Goal: Information Seeking & Learning: Learn about a topic

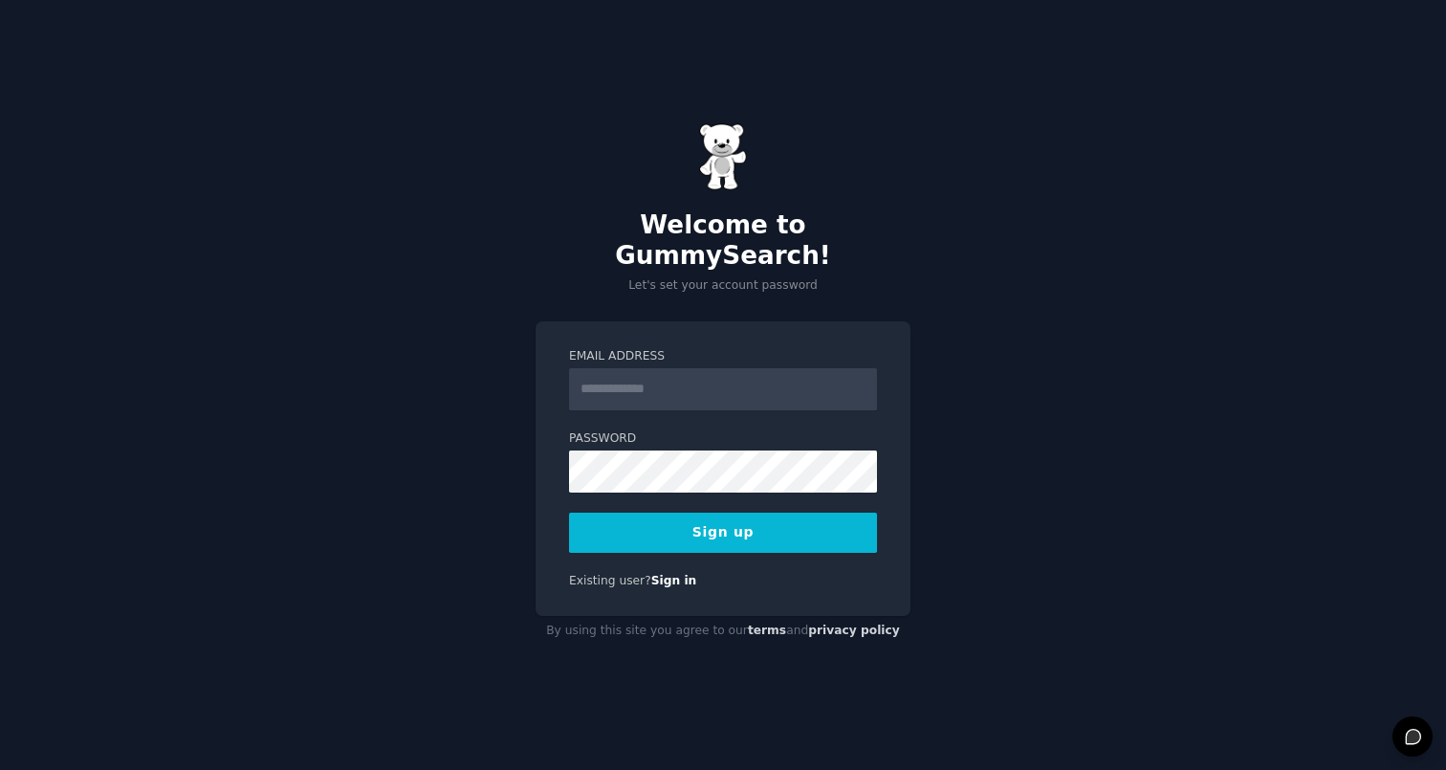
click at [774, 381] on input "Email Address" at bounding box center [723, 389] width 308 height 42
type input "**********"
click at [761, 526] on button "Sign up" at bounding box center [723, 533] width 308 height 40
click at [745, 517] on button "Sign up" at bounding box center [723, 533] width 308 height 40
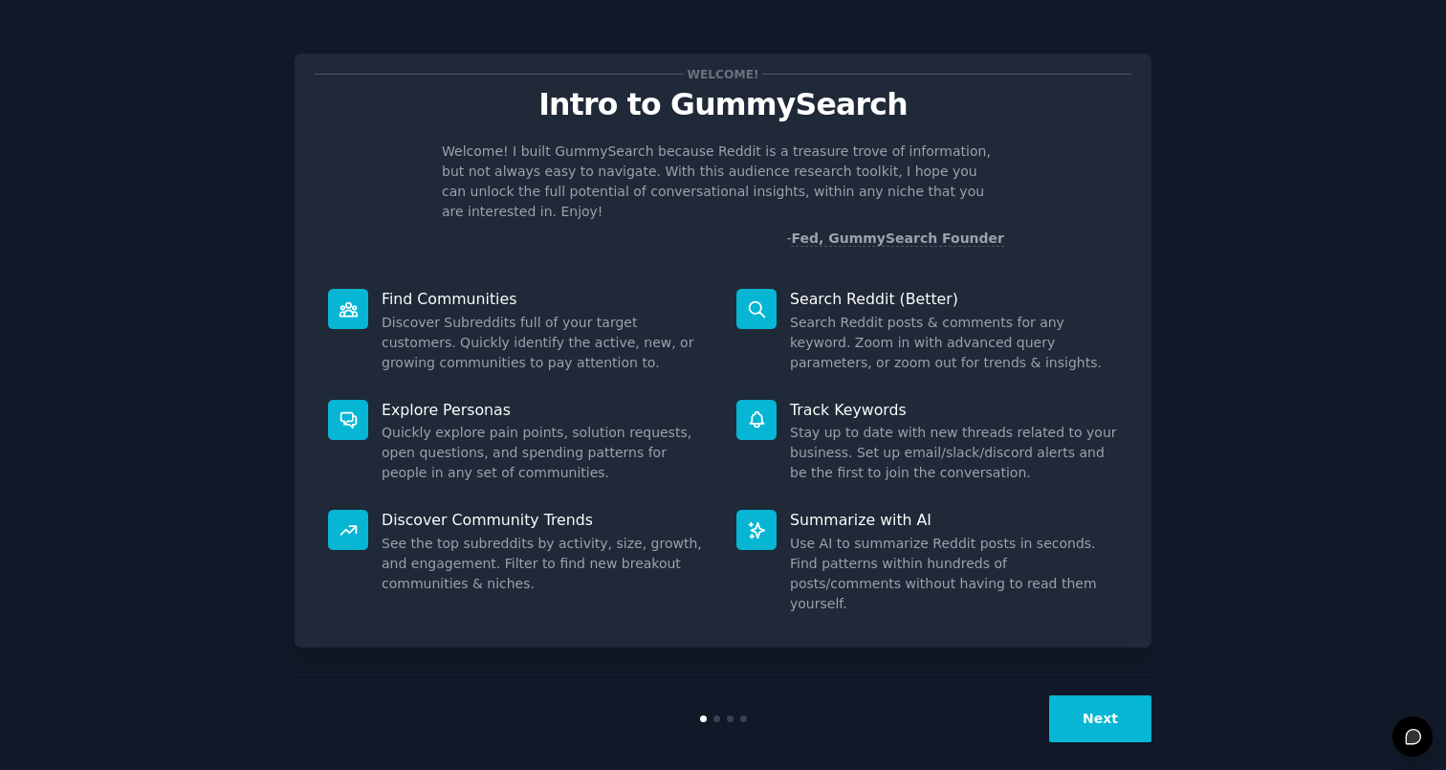
click at [1077, 706] on button "Next" at bounding box center [1100, 718] width 102 height 47
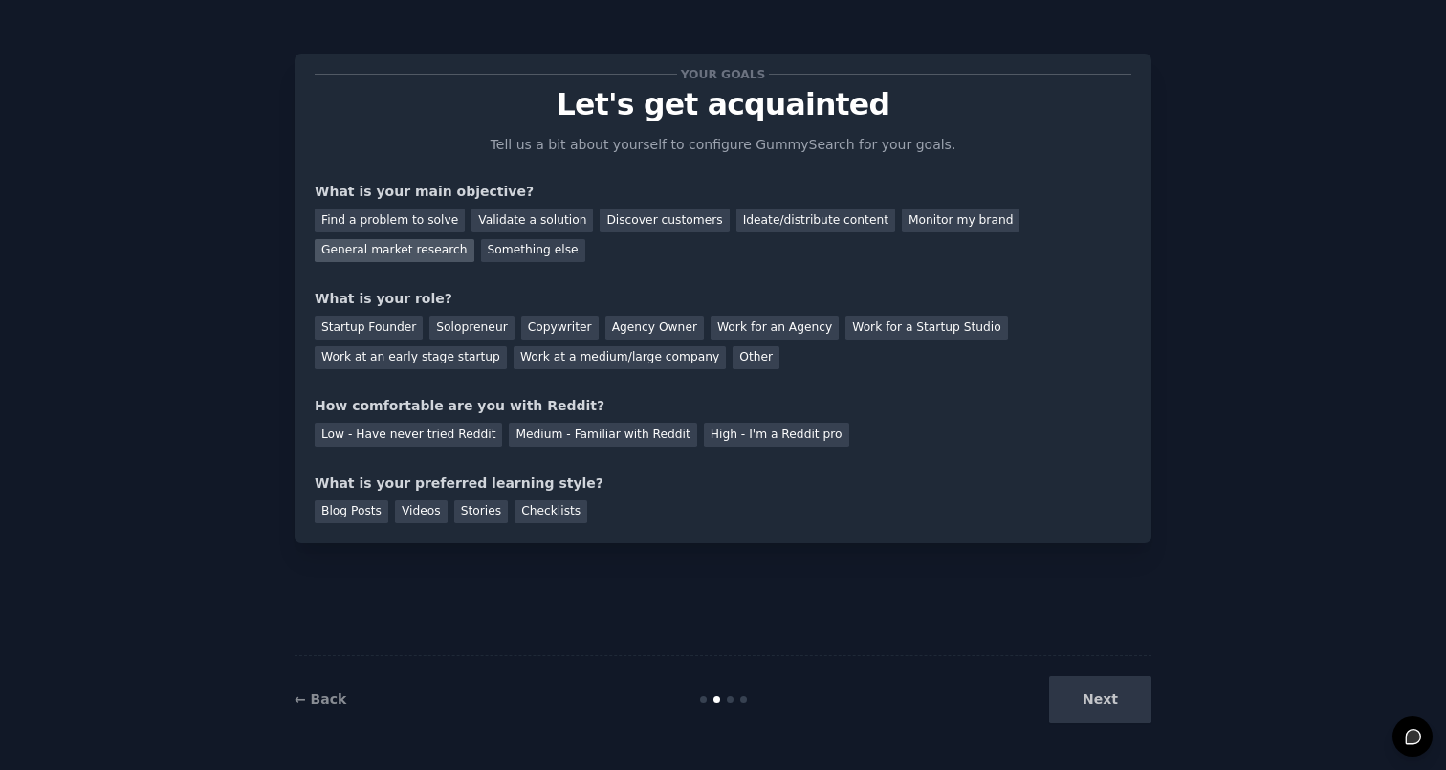
click at [410, 249] on div "General market research" at bounding box center [395, 251] width 160 height 24
click at [425, 224] on div "Find a problem to solve" at bounding box center [390, 221] width 150 height 24
click at [499, 221] on div "Validate a solution" at bounding box center [532, 221] width 121 height 24
click at [438, 213] on div "Find a problem to solve" at bounding box center [390, 221] width 150 height 24
click at [416, 356] on div "Work at an early stage startup" at bounding box center [411, 358] width 192 height 24
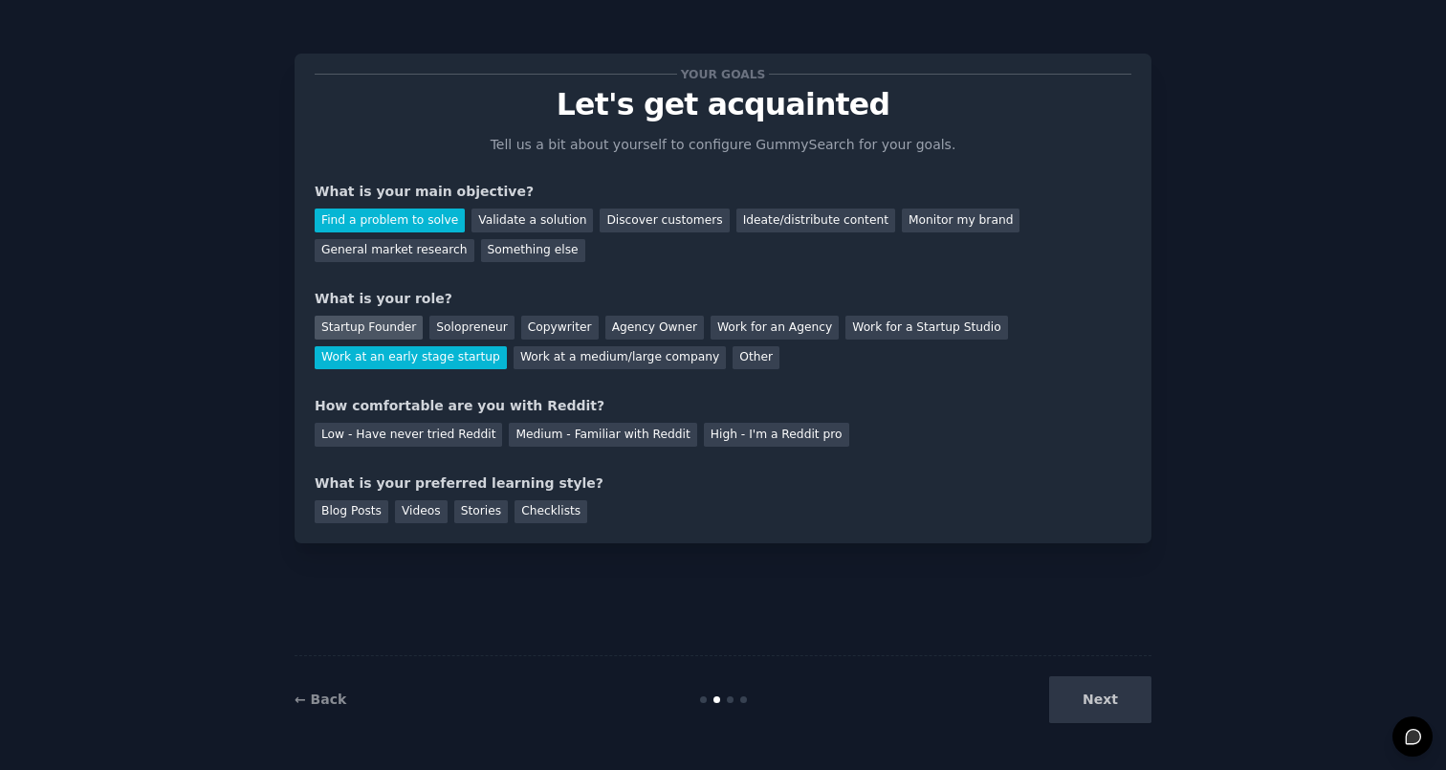
click at [401, 332] on div "Startup Founder" at bounding box center [369, 328] width 108 height 24
click at [406, 360] on div "Work at an early stage startup" at bounding box center [411, 358] width 192 height 24
click at [466, 438] on div "Low - Have never tried Reddit" at bounding box center [408, 435] width 187 height 24
click at [569, 515] on div "Checklists" at bounding box center [551, 512] width 73 height 24
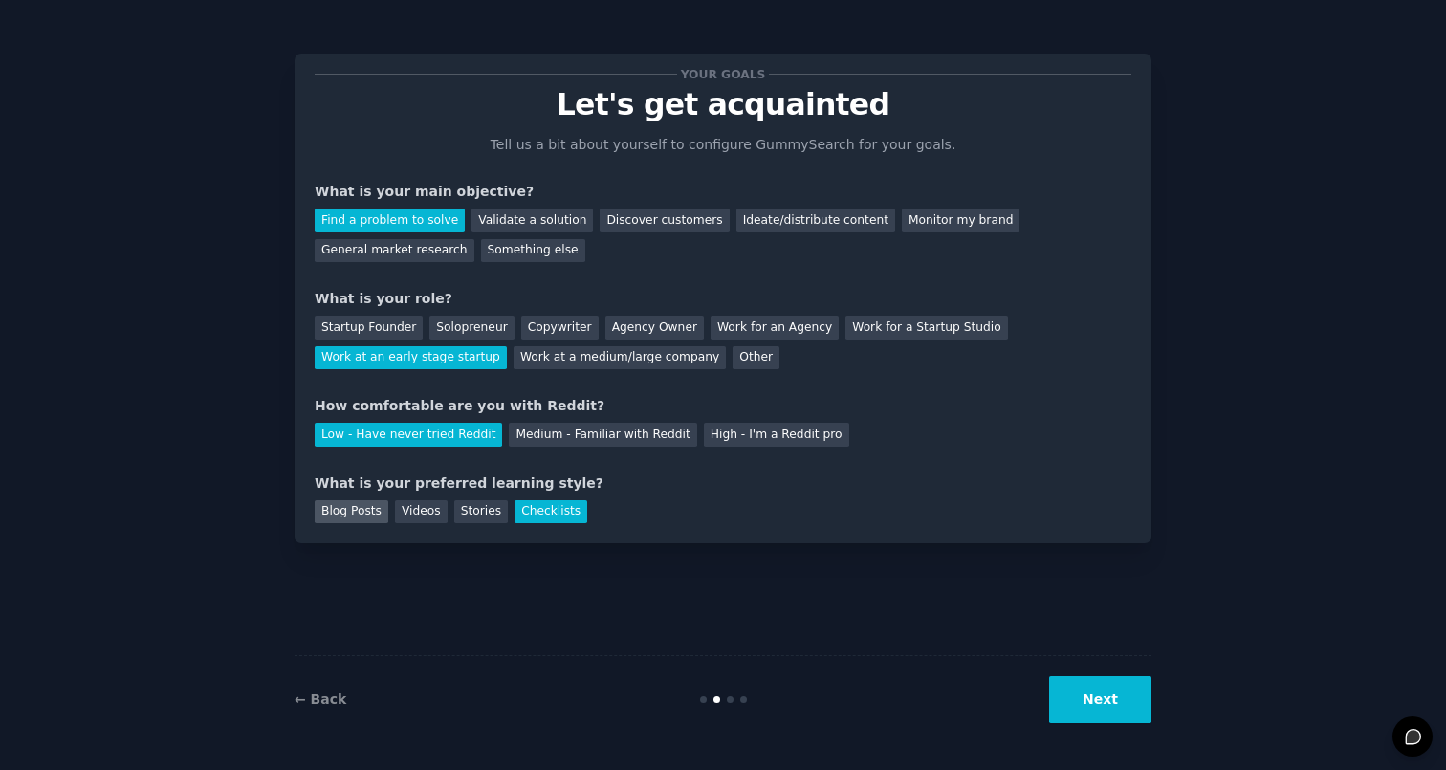
click at [380, 514] on div "Blog Posts" at bounding box center [352, 512] width 74 height 24
click at [538, 500] on div "Checklists" at bounding box center [551, 512] width 73 height 24
click at [1130, 702] on button "Next" at bounding box center [1100, 699] width 102 height 47
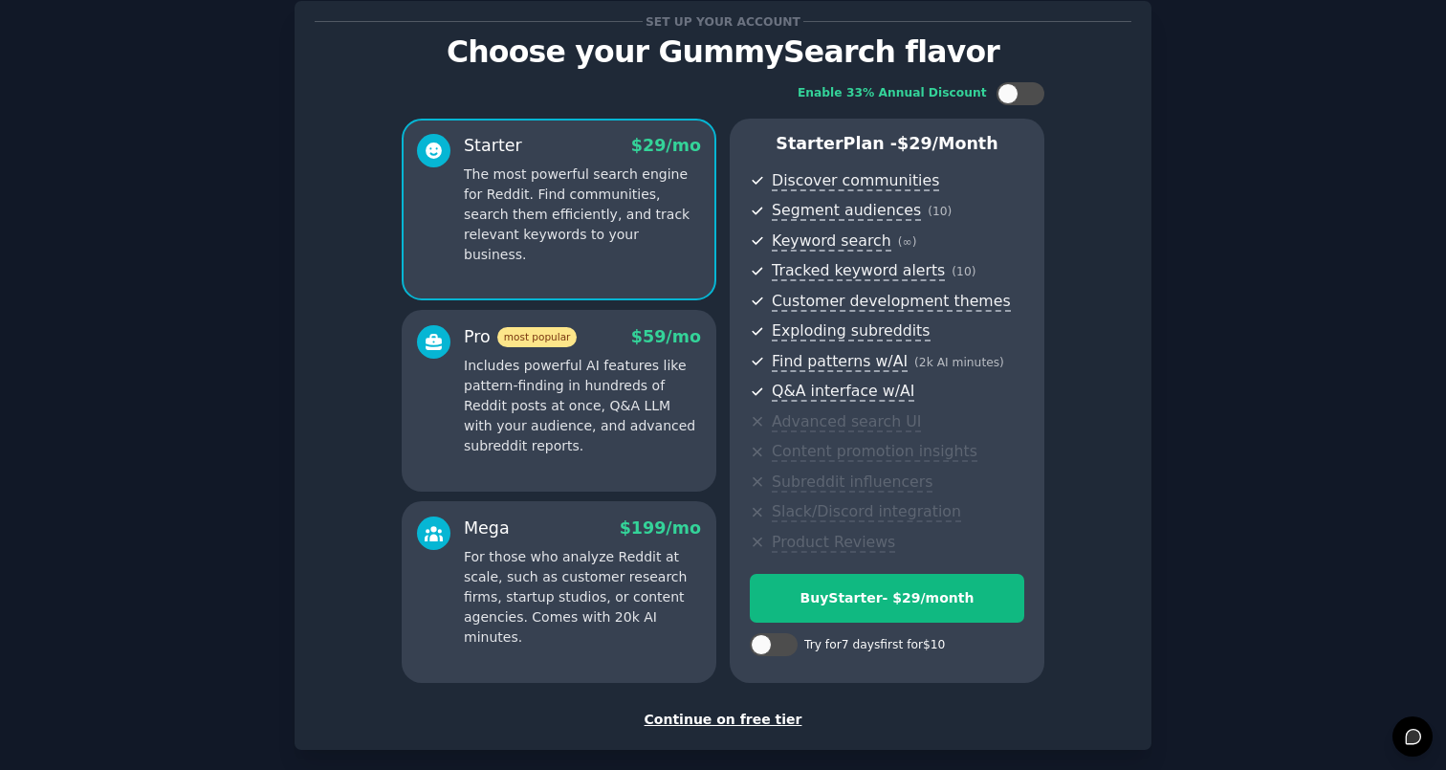
scroll to position [57, 0]
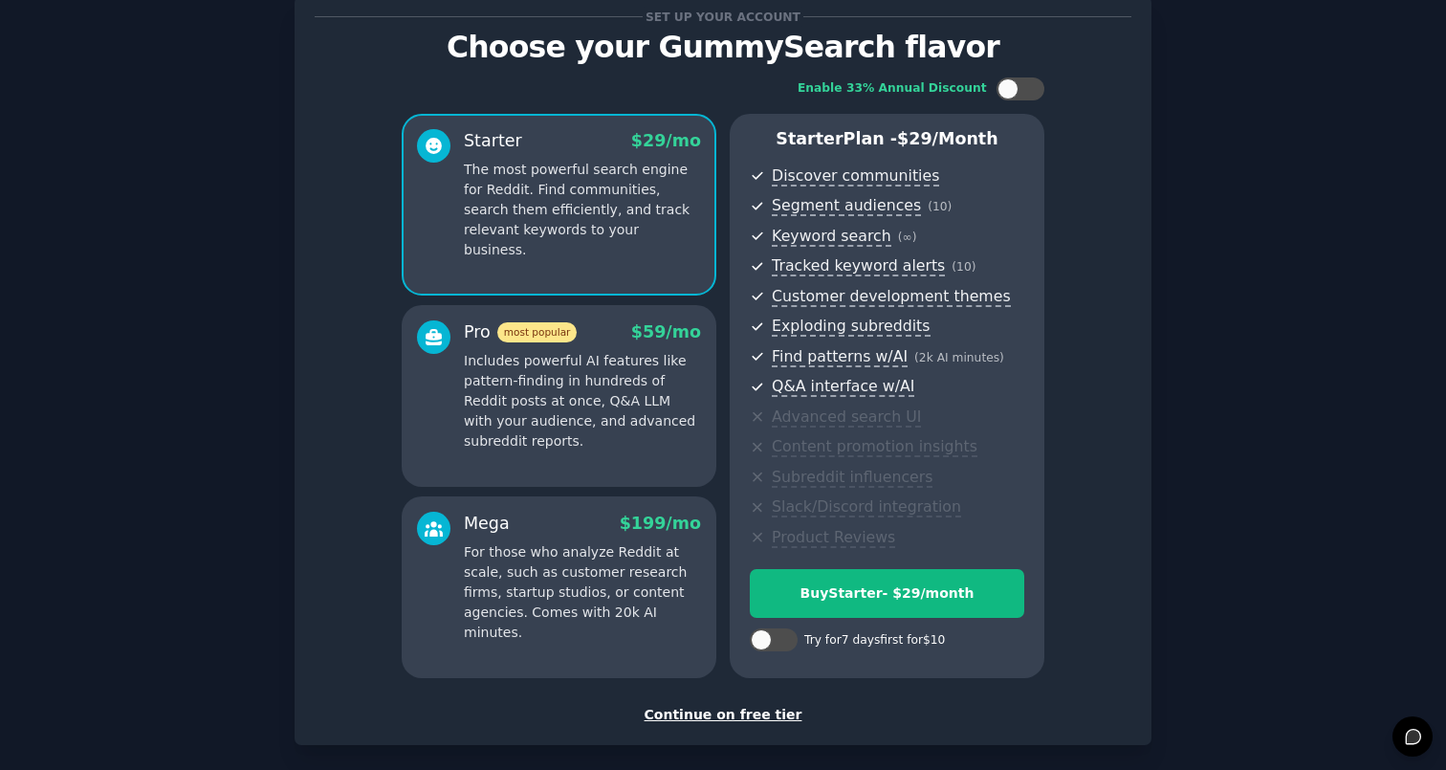
click at [750, 719] on div "Continue on free tier" at bounding box center [723, 715] width 817 height 20
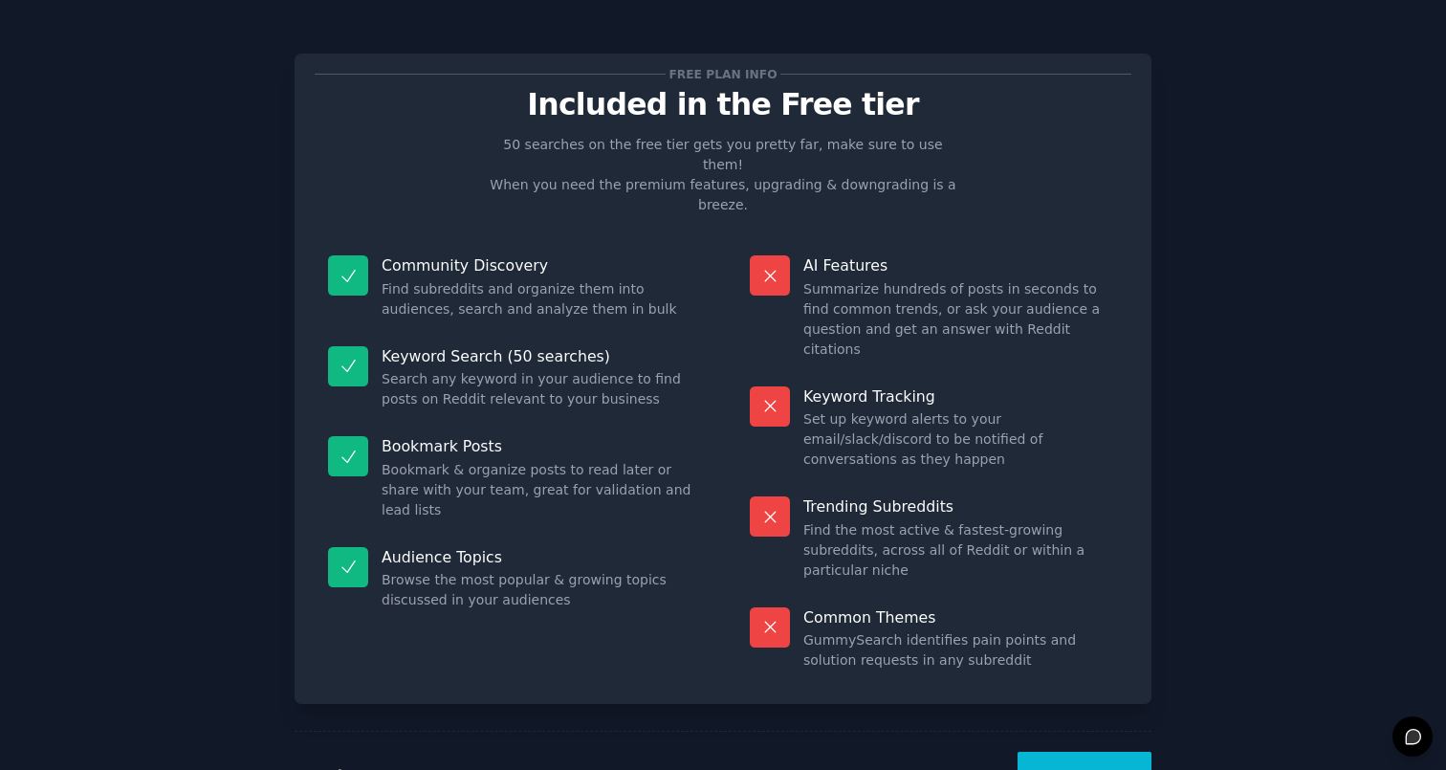
click at [1092, 752] on button "Let's Go!" at bounding box center [1085, 775] width 134 height 47
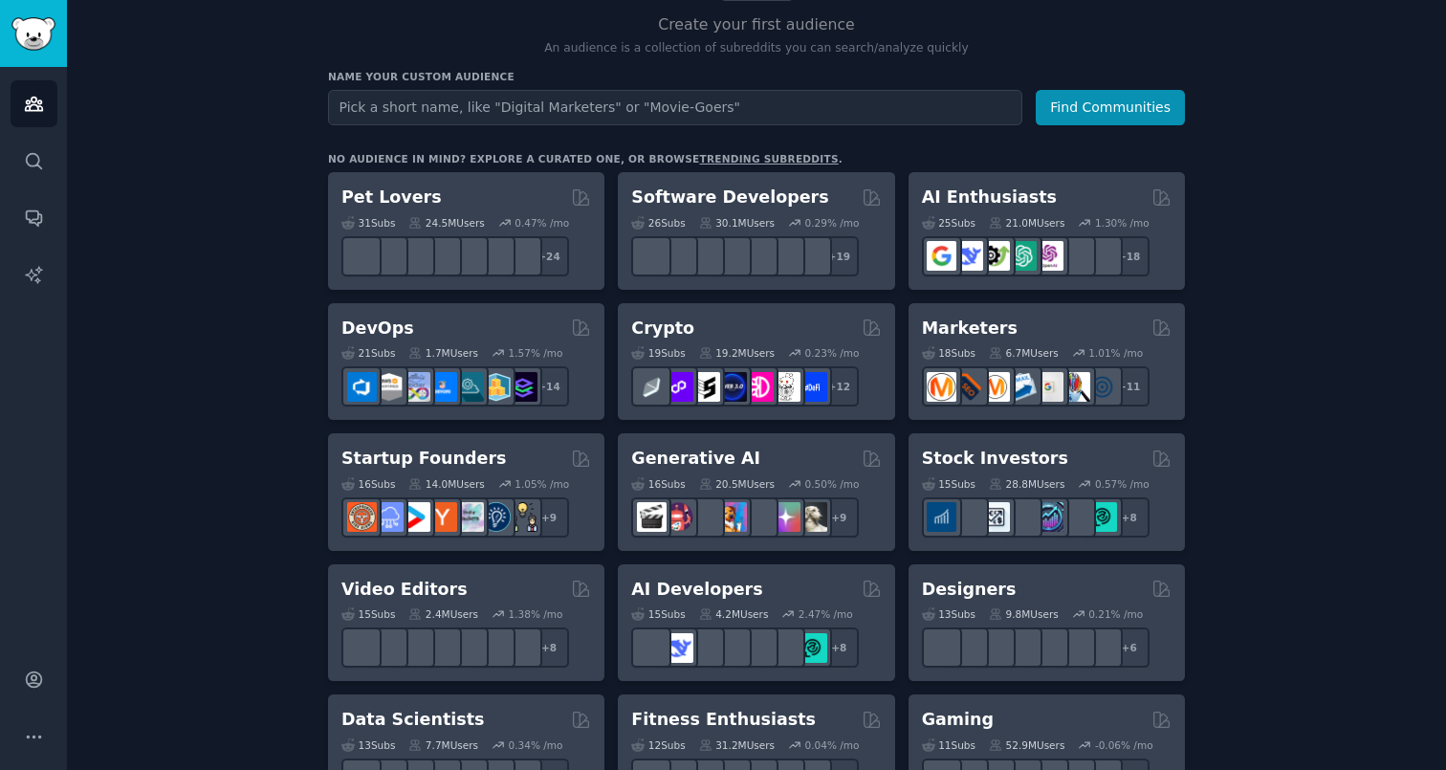
scroll to position [192, 0]
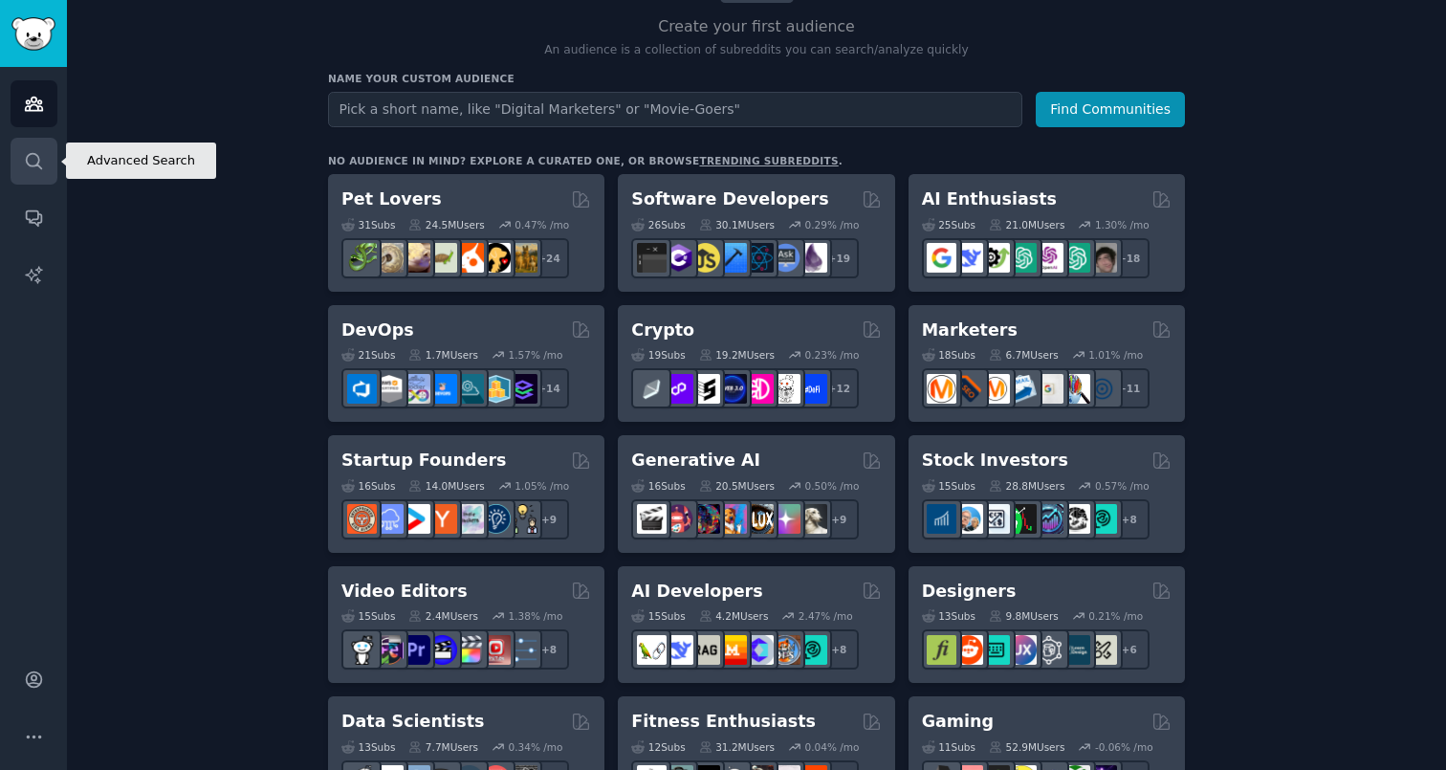
click at [31, 149] on link "Search" at bounding box center [34, 161] width 47 height 47
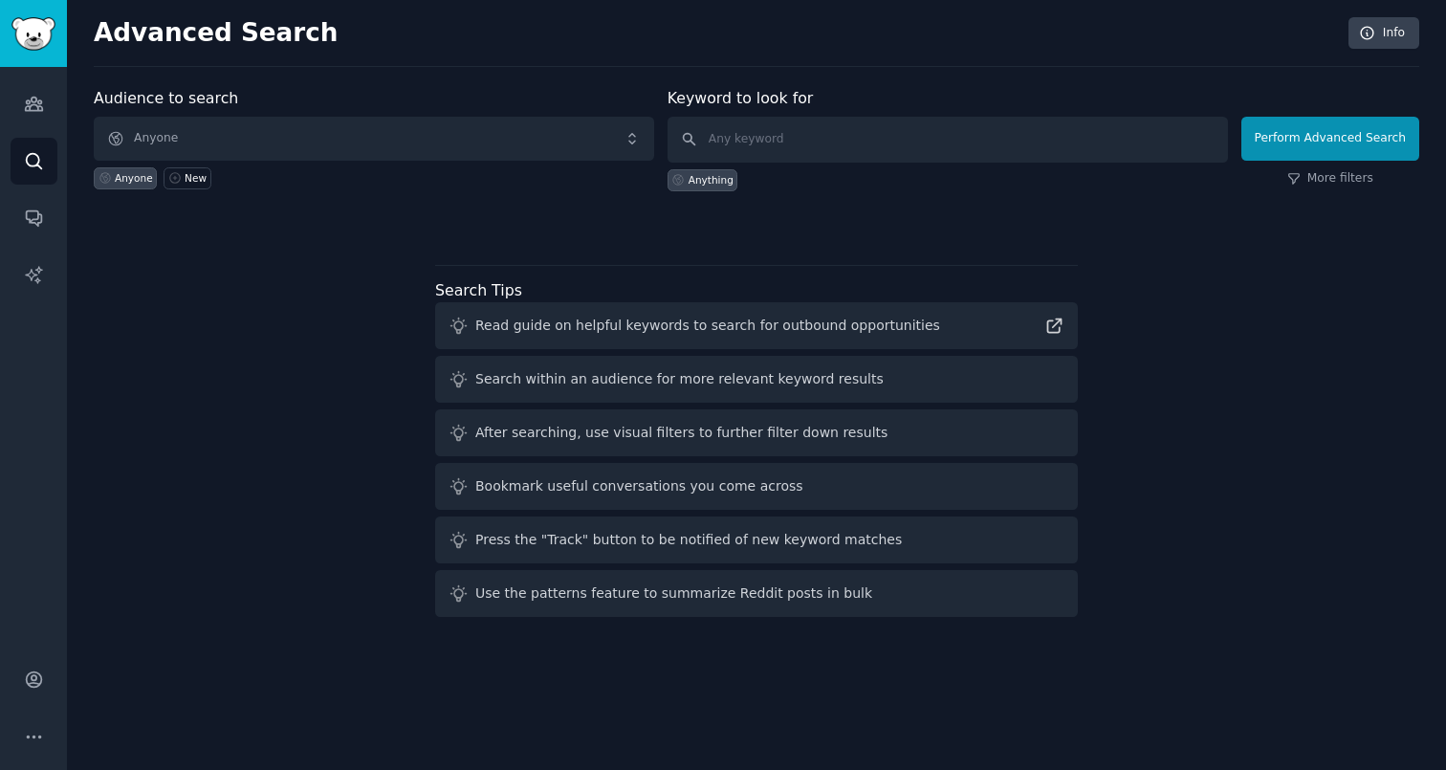
click at [264, 275] on div "Audience to search Anyone Anyone New Keyword to look for Anything Perform Advan…" at bounding box center [757, 356] width 1326 height 538
click at [34, 237] on link "Conversations" at bounding box center [34, 217] width 47 height 47
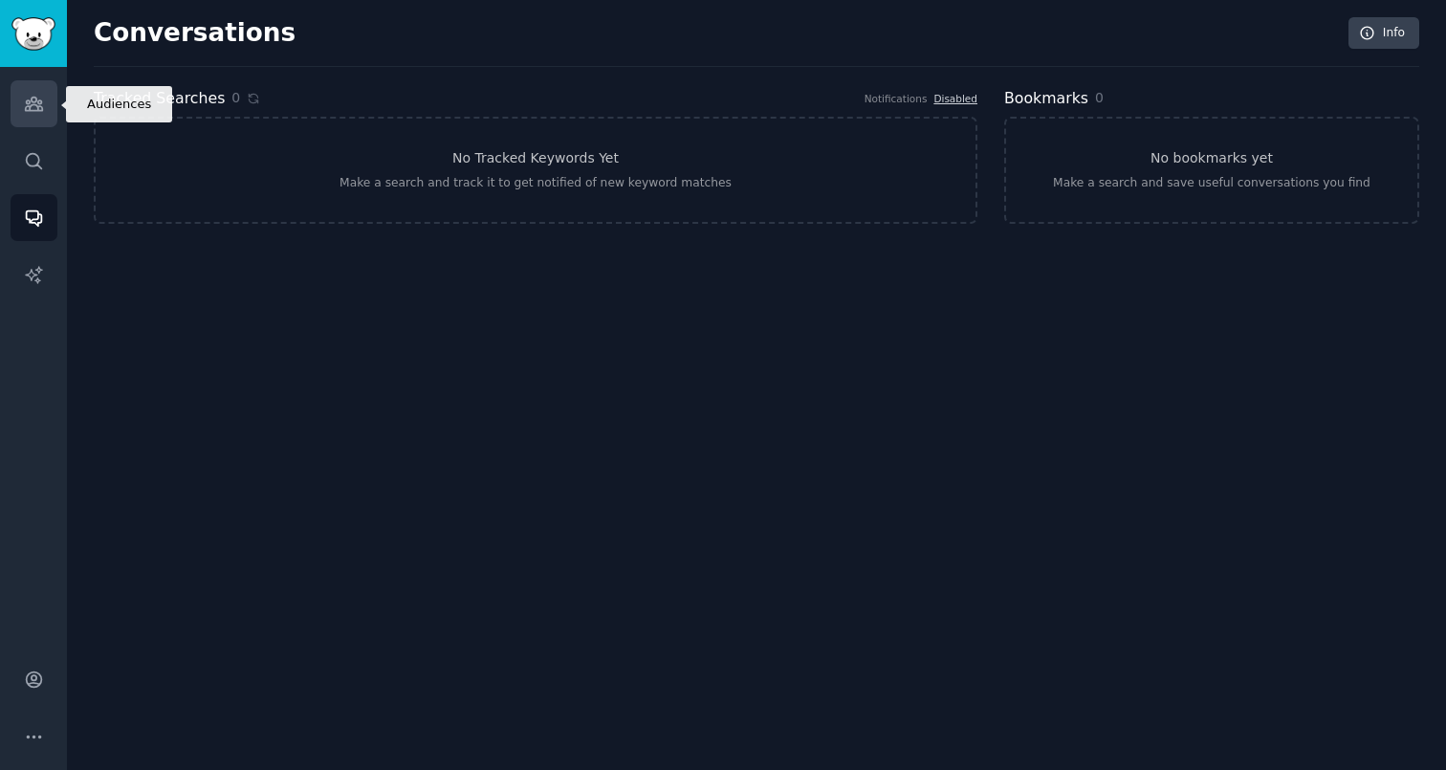
click at [33, 98] on icon "Sidebar" at bounding box center [33, 104] width 17 height 13
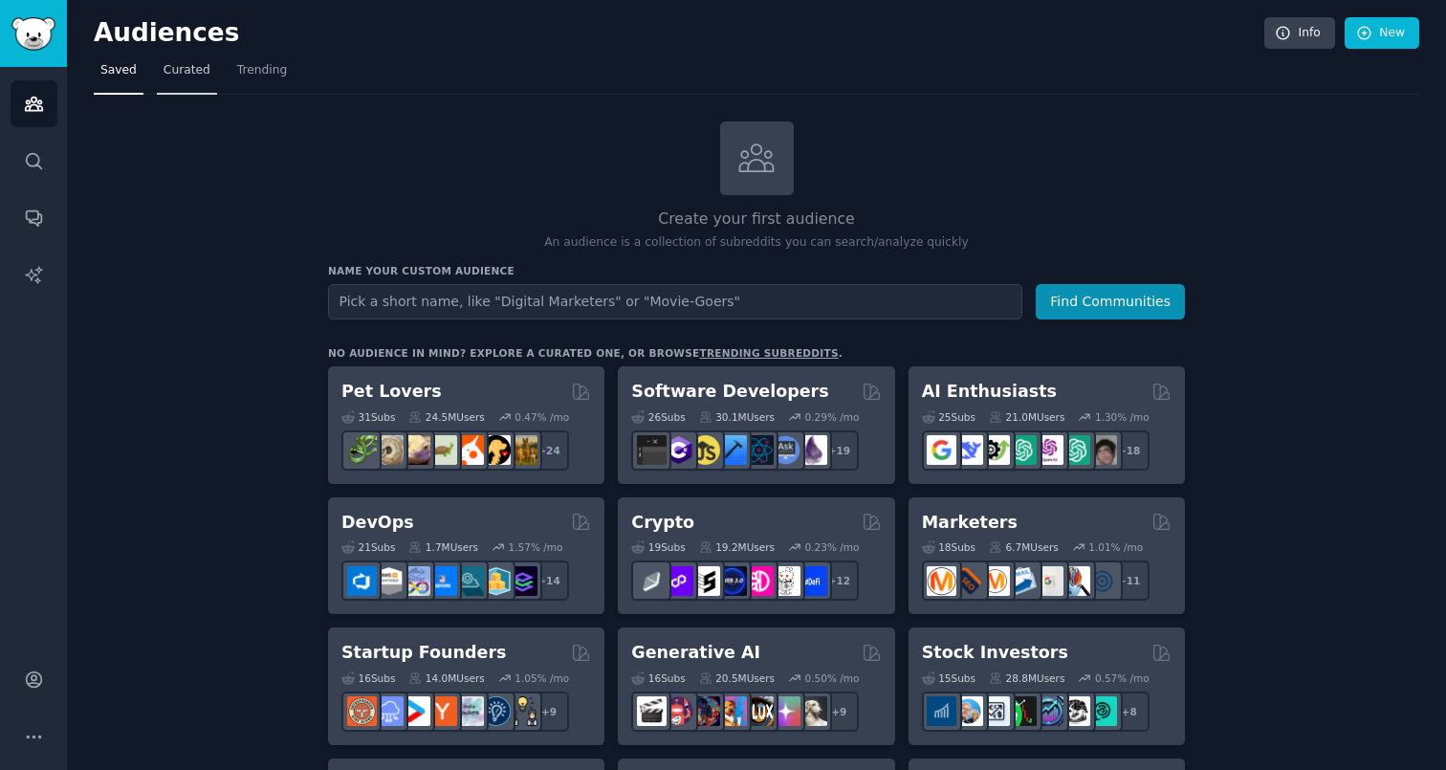
click at [179, 72] on span "Curated" at bounding box center [187, 70] width 47 height 17
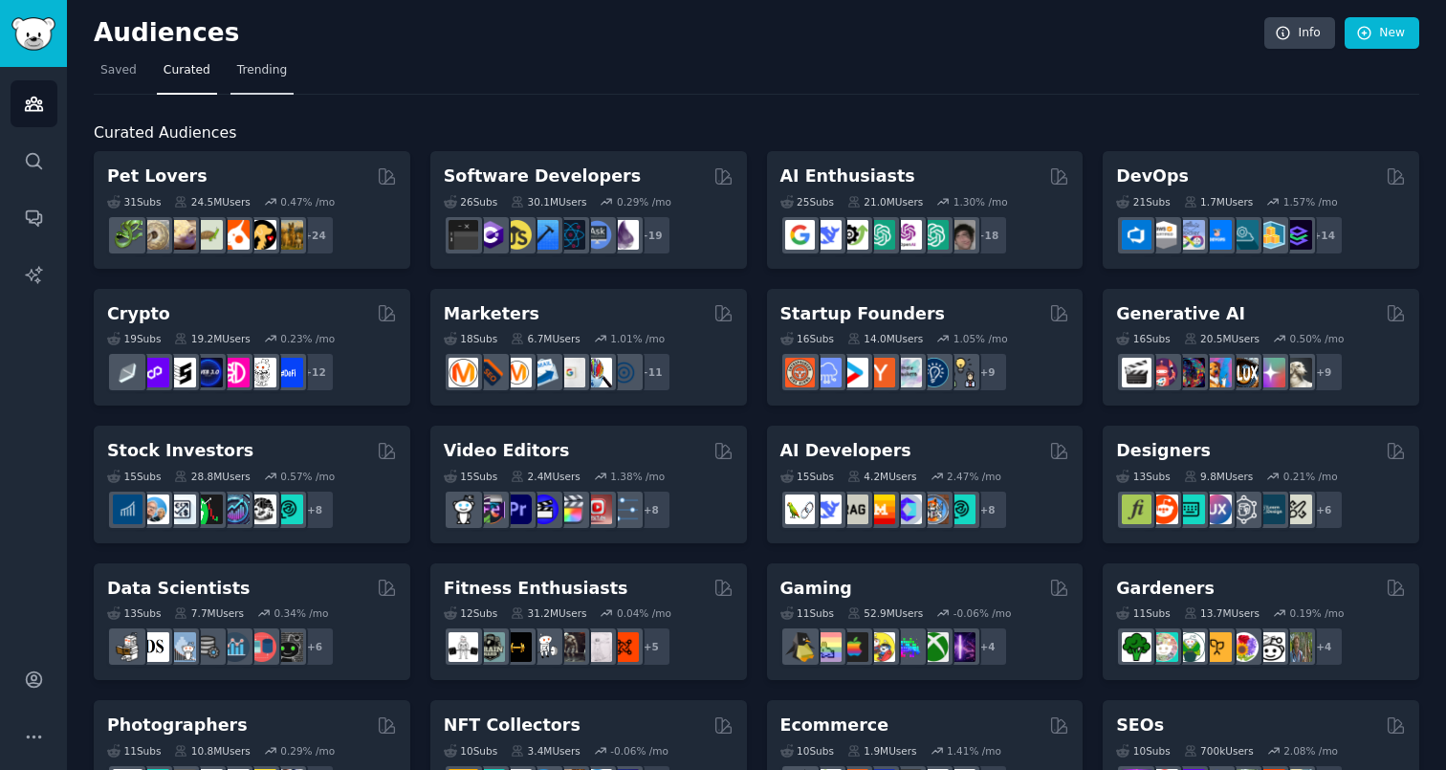
click at [245, 64] on span "Trending" at bounding box center [262, 70] width 50 height 17
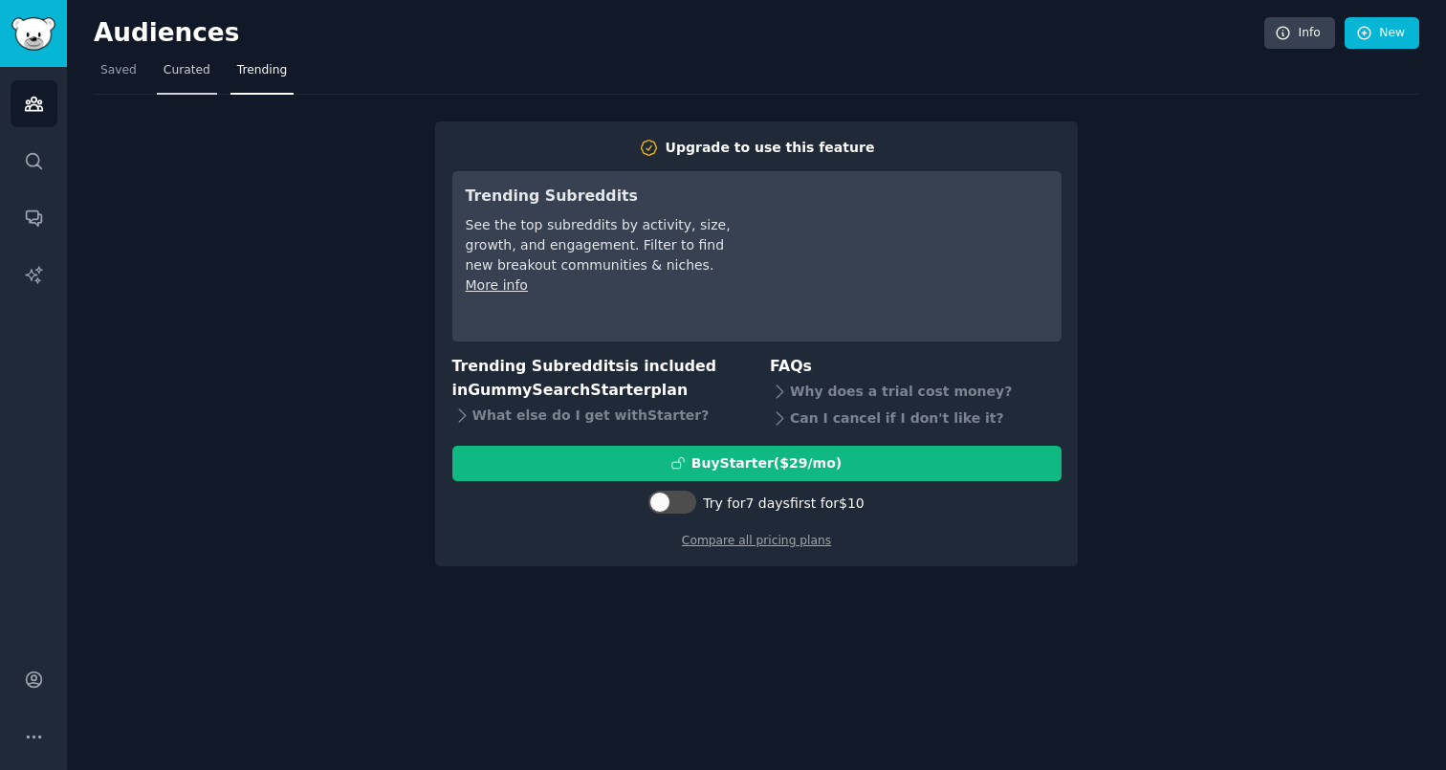
click at [197, 77] on span "Curated" at bounding box center [187, 70] width 47 height 17
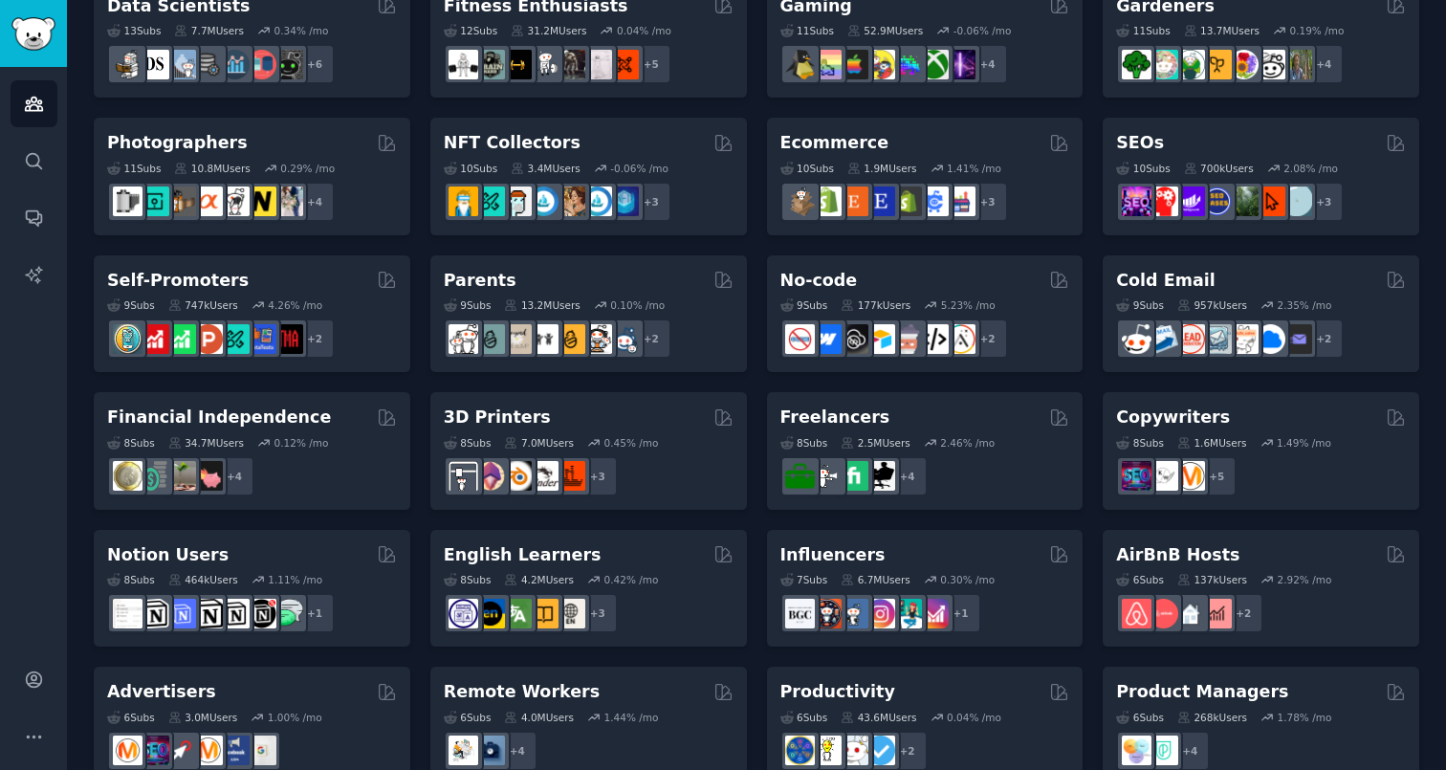
scroll to position [635, 0]
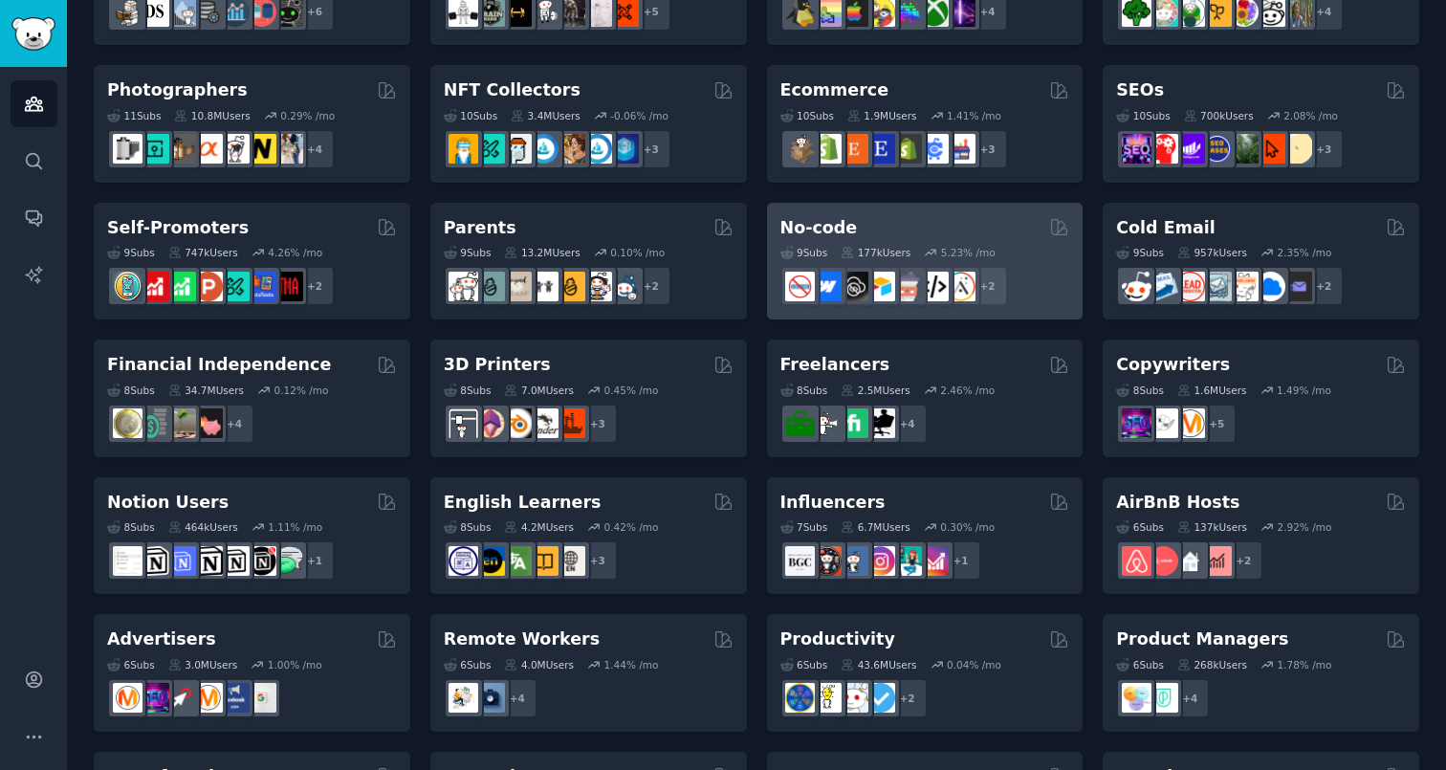
click at [896, 233] on div "No-code" at bounding box center [926, 228] width 290 height 24
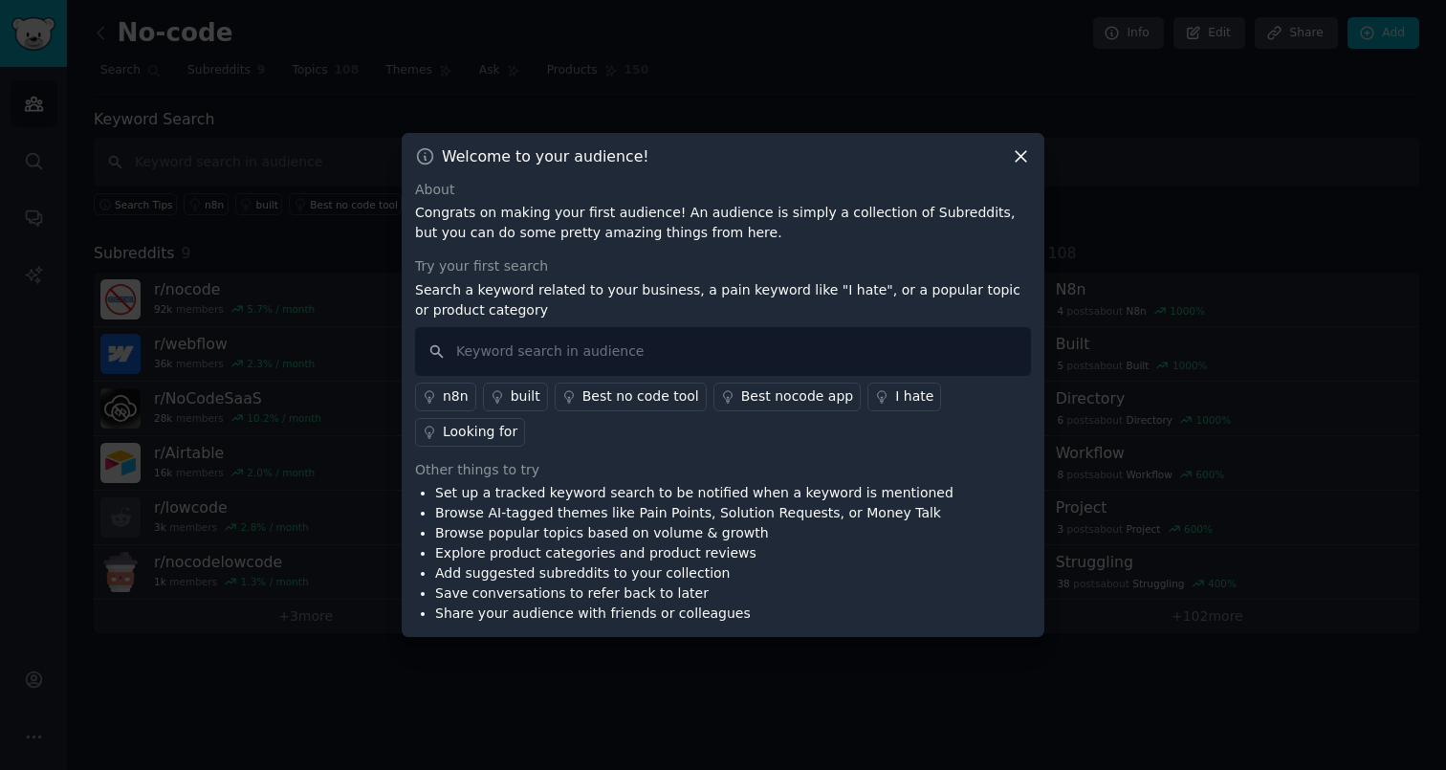
click at [1027, 165] on icon at bounding box center [1021, 156] width 20 height 20
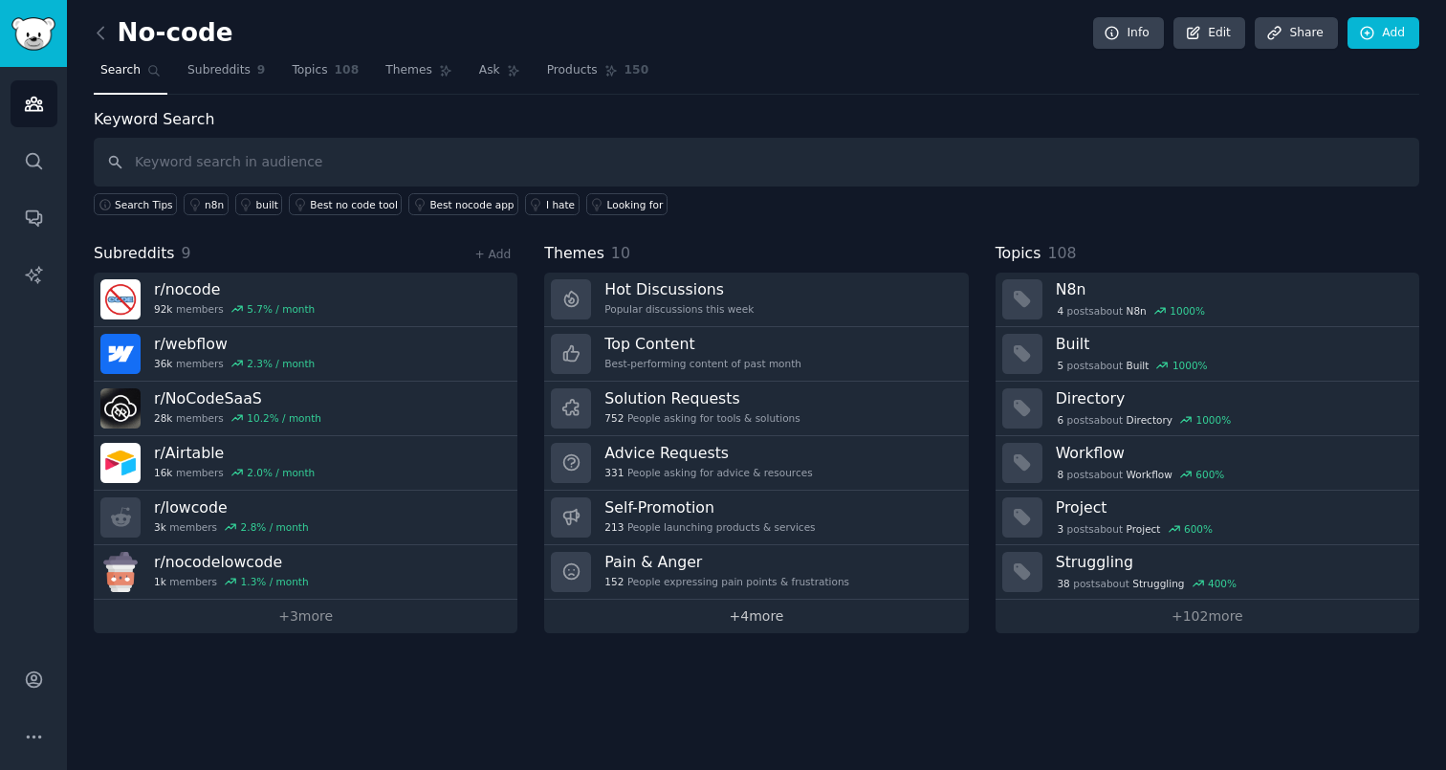
click at [758, 616] on link "+ 4 more" at bounding box center [756, 616] width 424 height 33
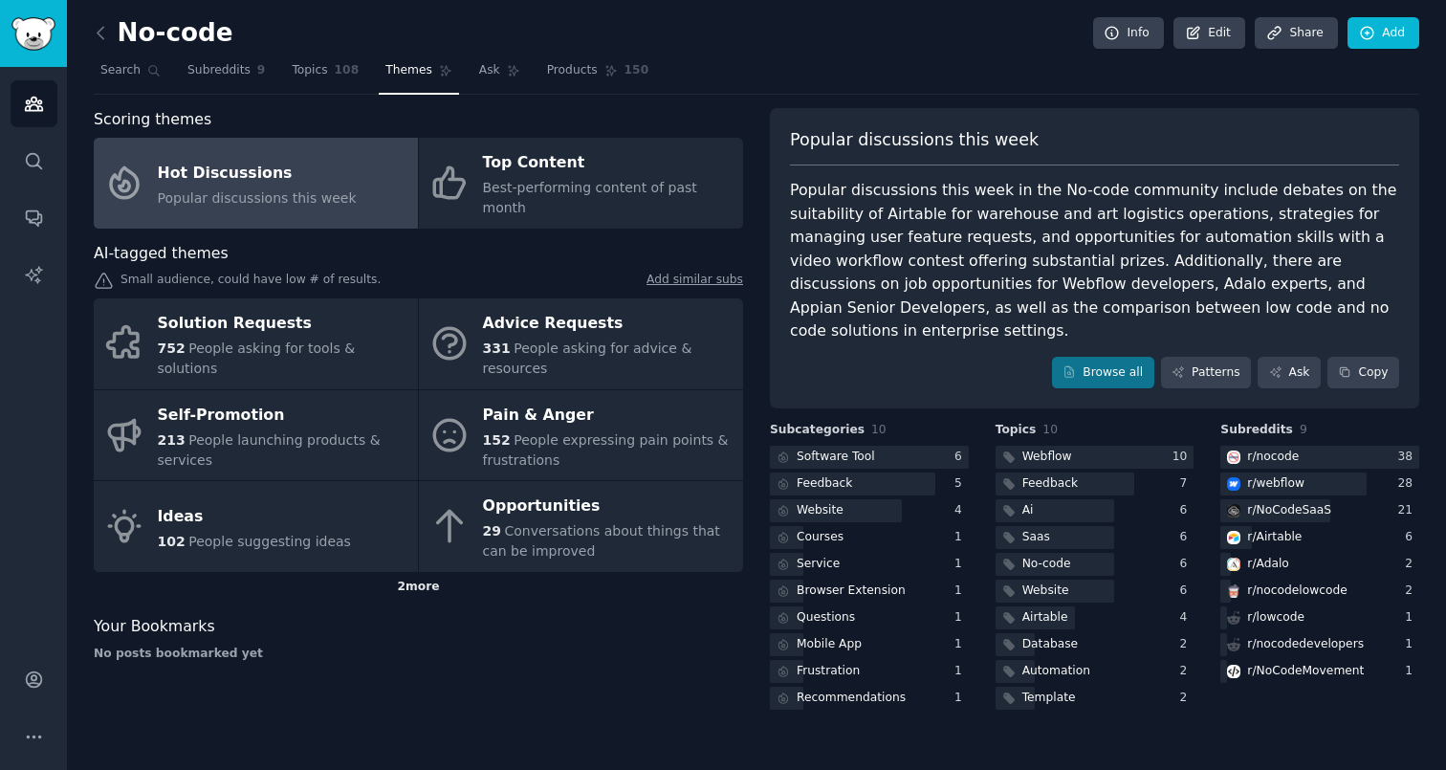
click at [427, 572] on div "2 more" at bounding box center [418, 587] width 649 height 31
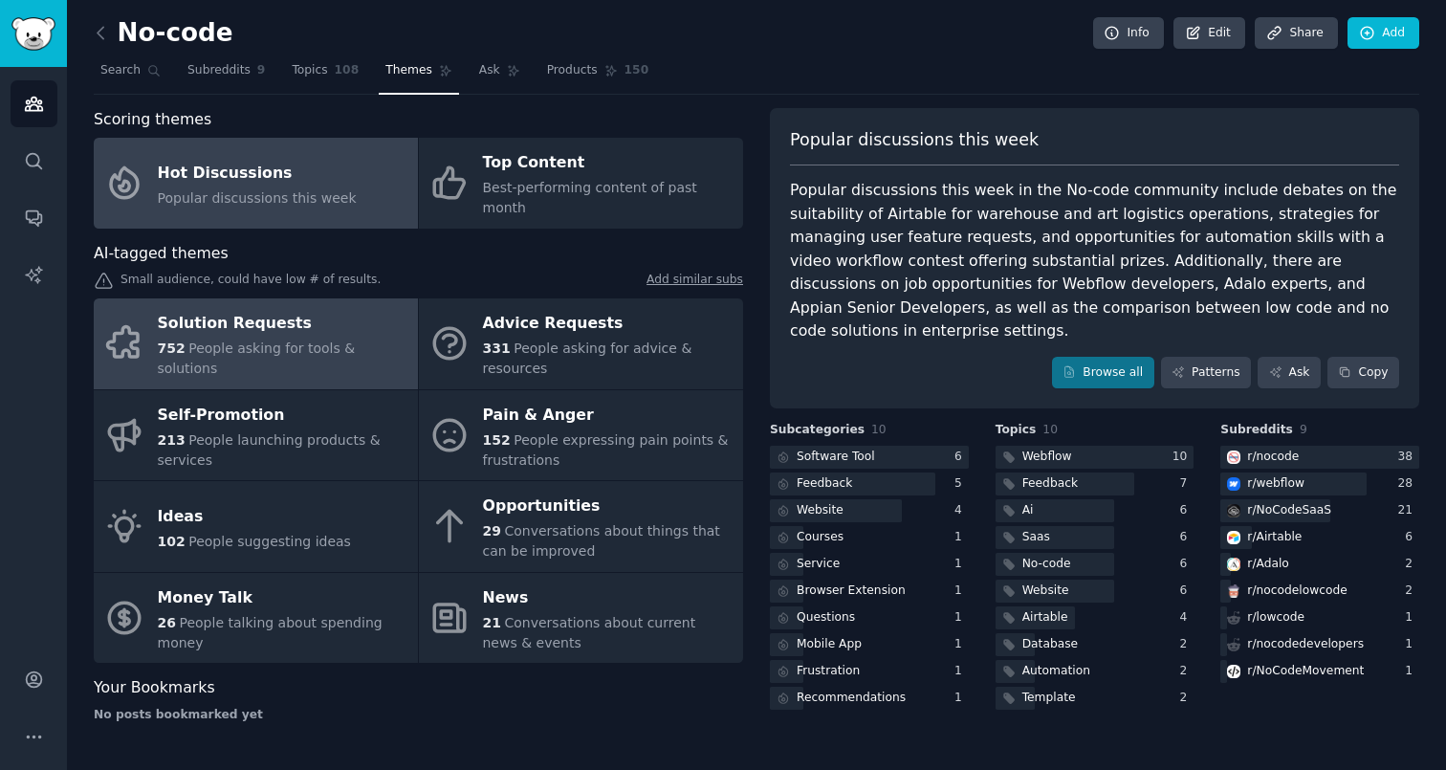
click at [281, 309] on div "Solution Requests" at bounding box center [283, 324] width 251 height 31
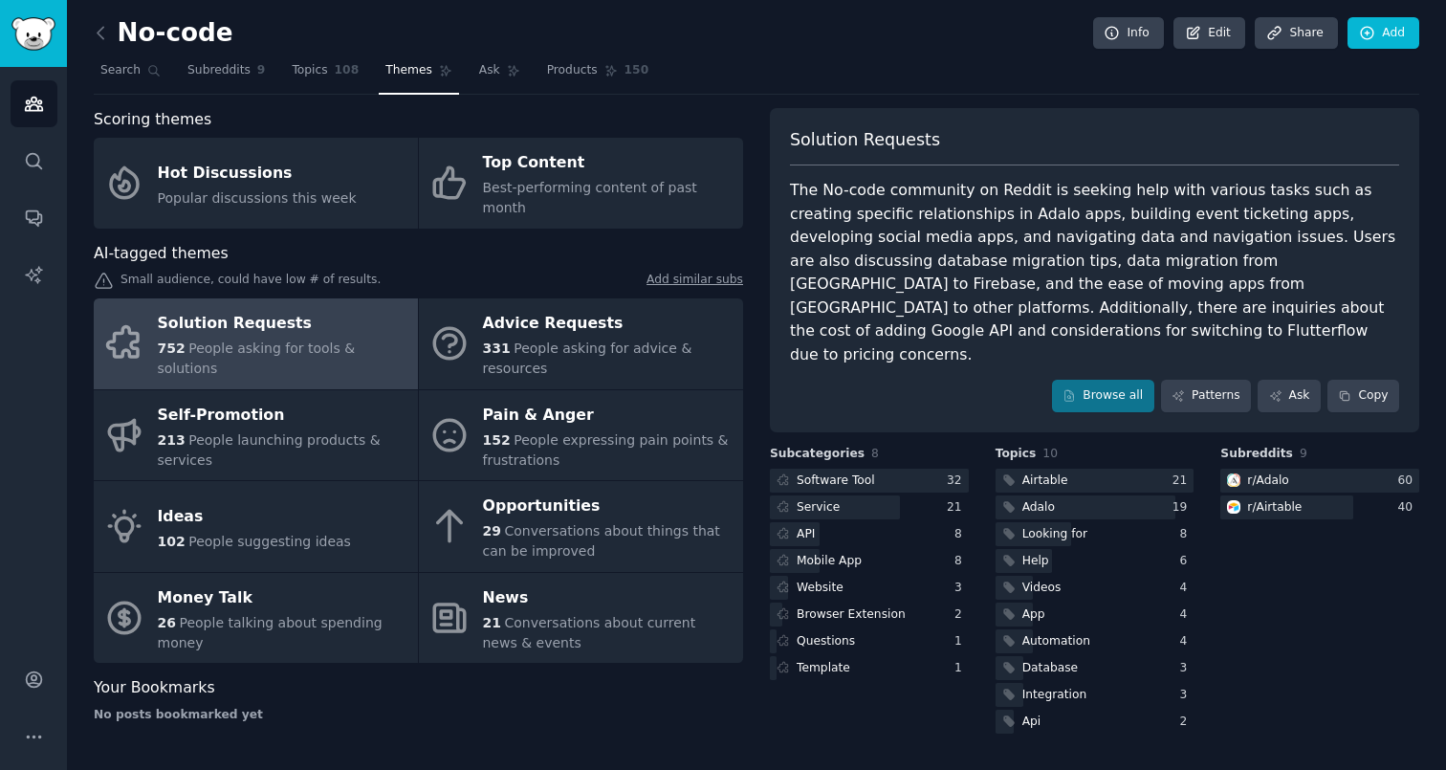
click at [697, 272] on link "Add similar subs" at bounding box center [695, 282] width 97 height 20
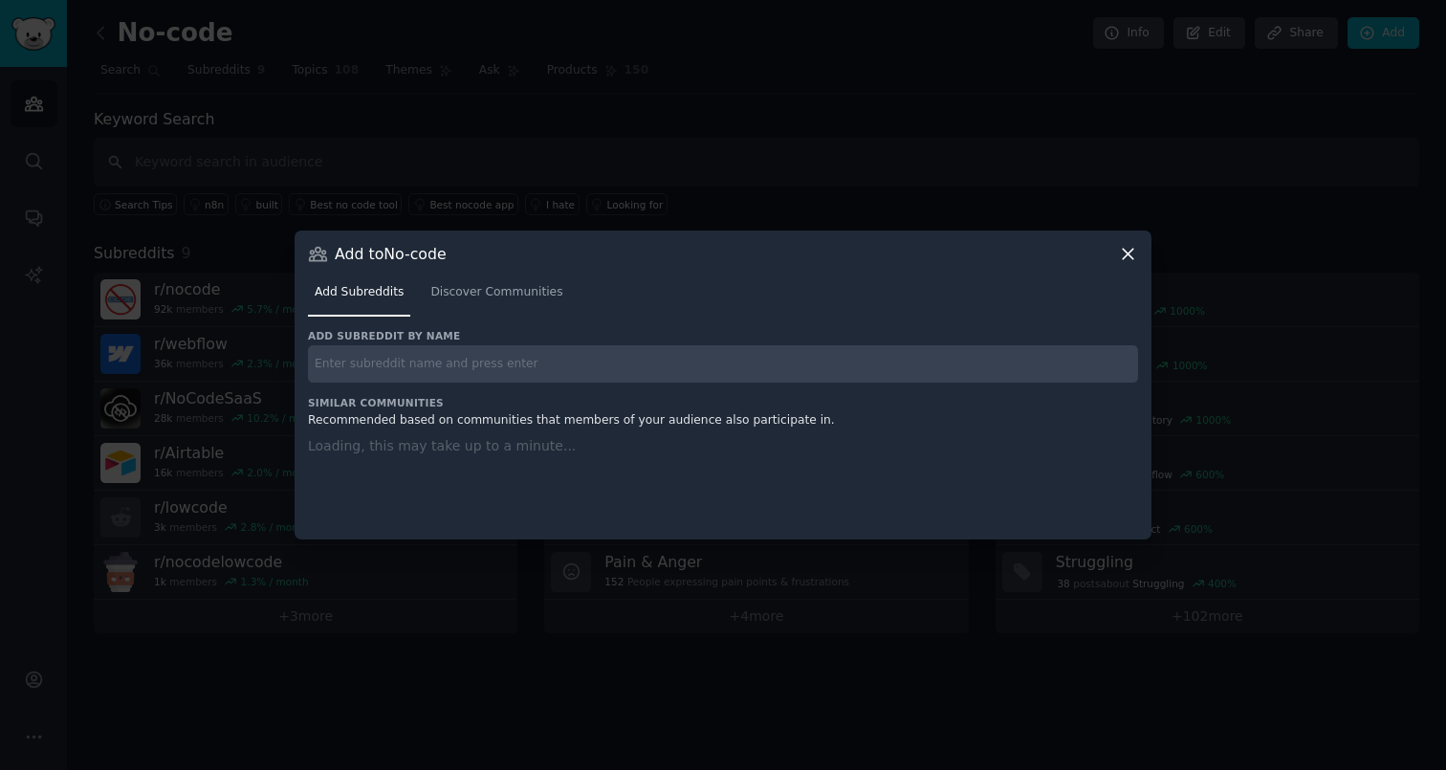
click at [678, 185] on div at bounding box center [723, 385] width 1446 height 770
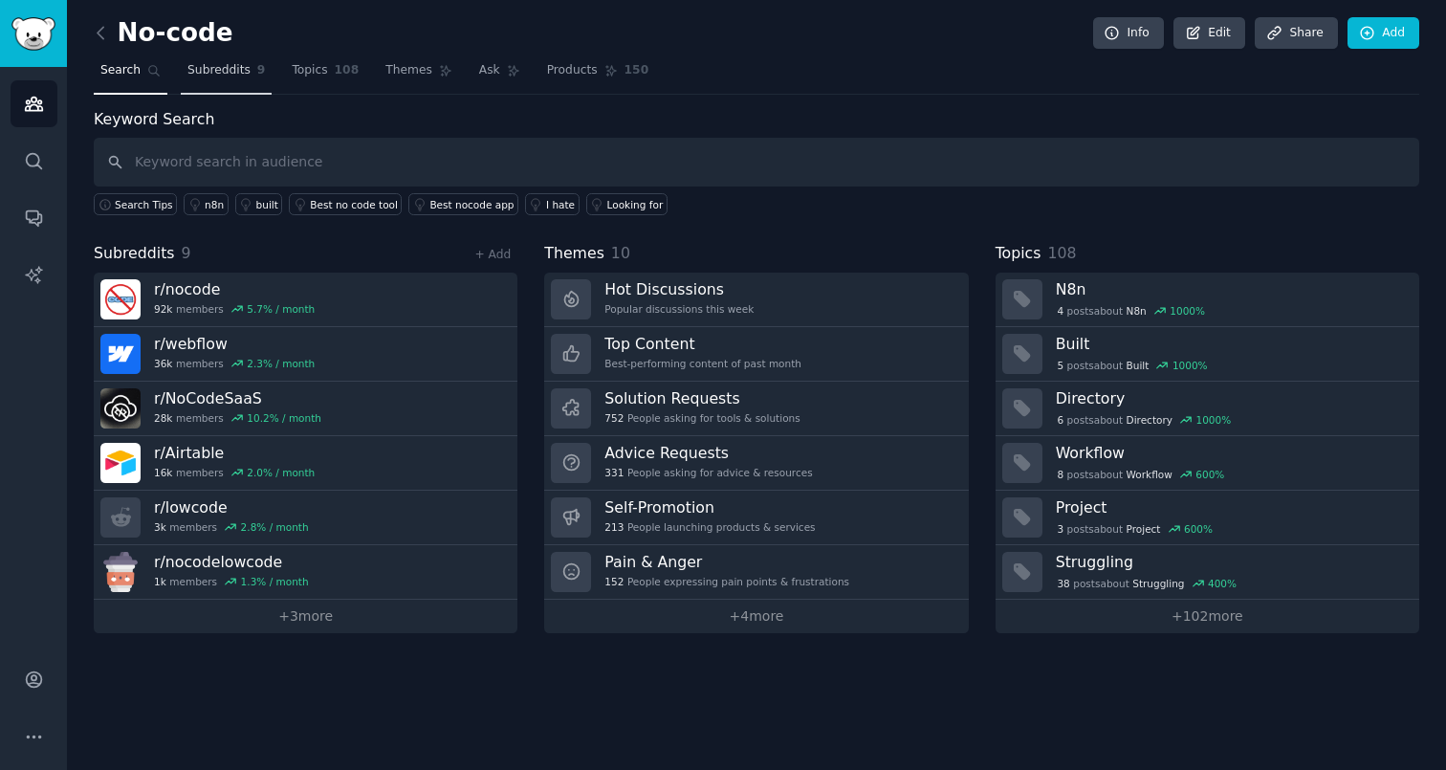
click at [225, 75] on span "Subreddits" at bounding box center [218, 70] width 63 height 17
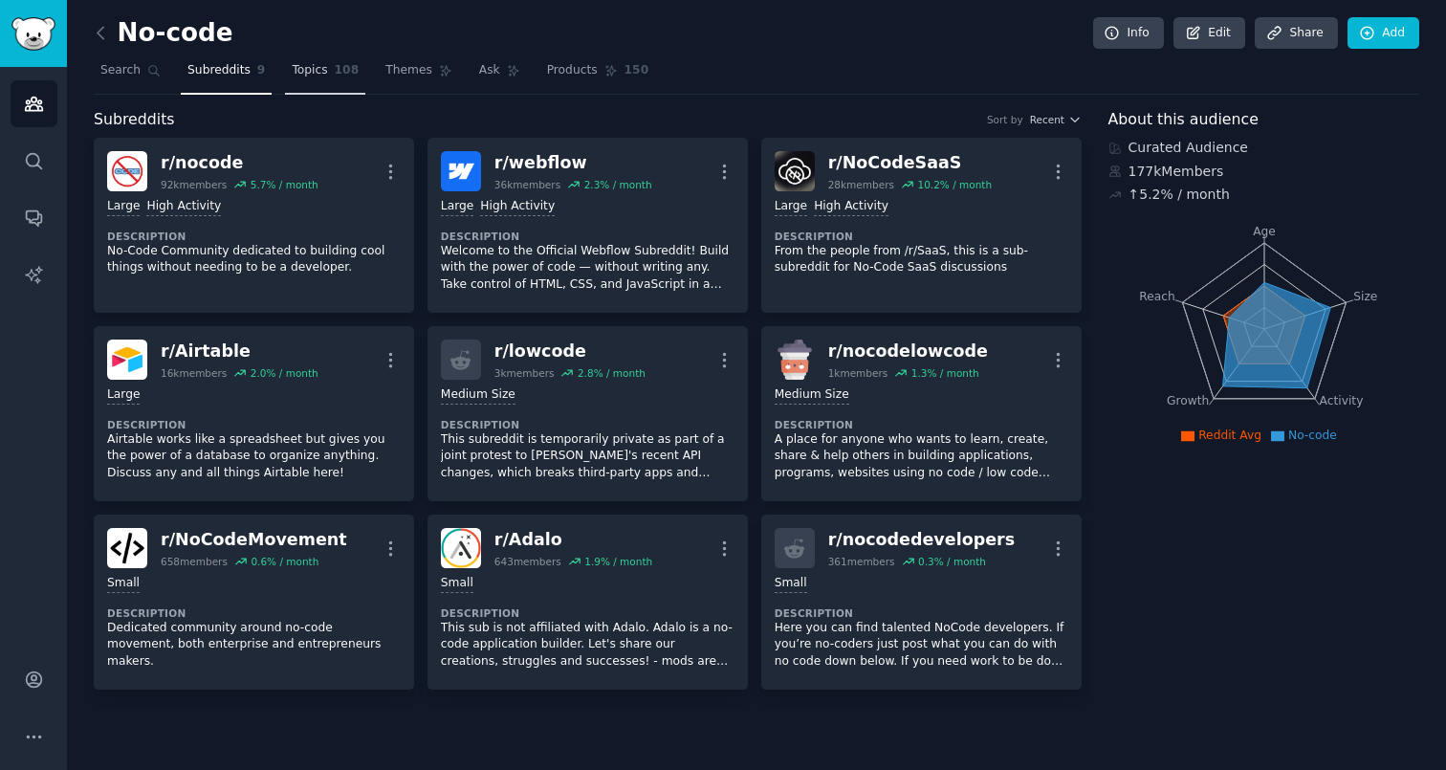
click at [320, 82] on link "Topics 108" at bounding box center [325, 74] width 80 height 39
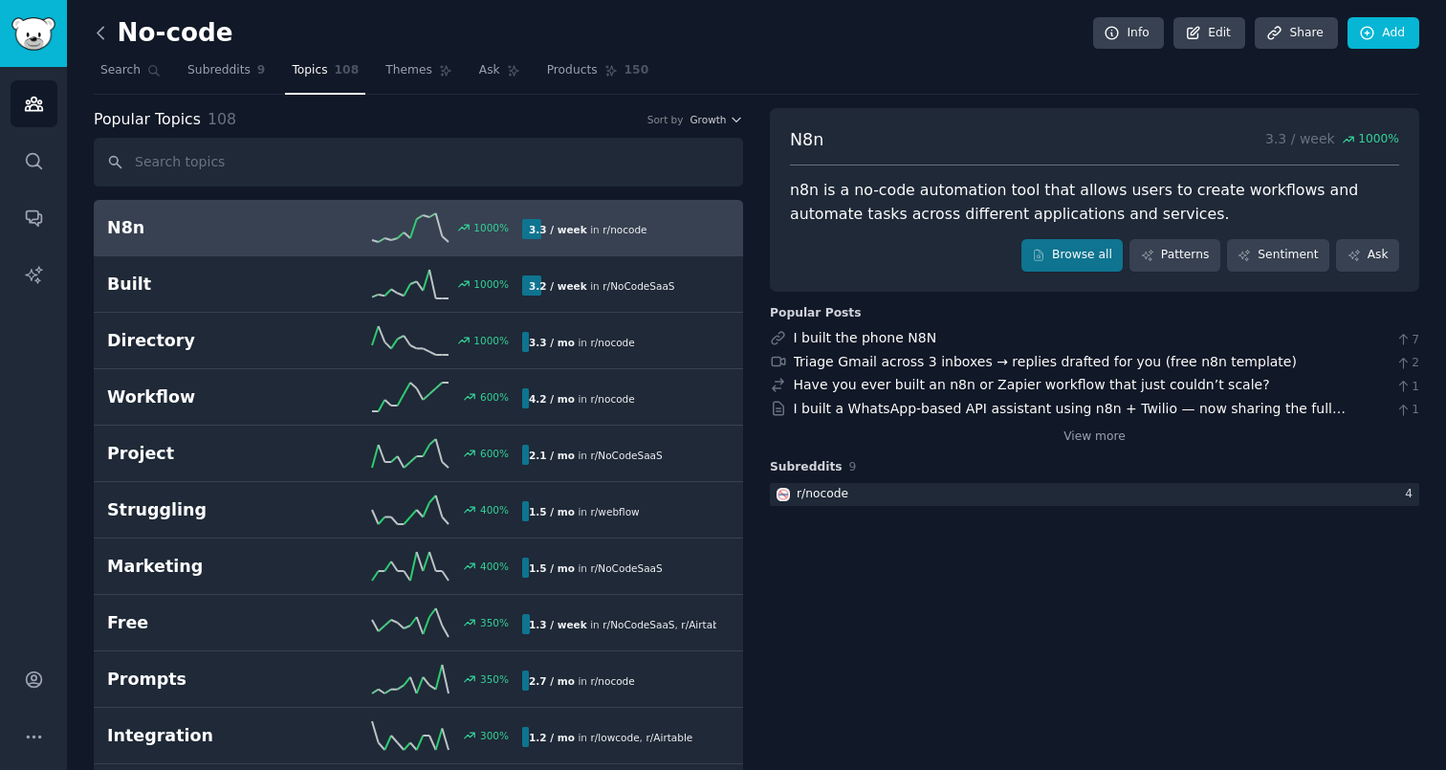
click at [104, 30] on icon at bounding box center [101, 33] width 20 height 20
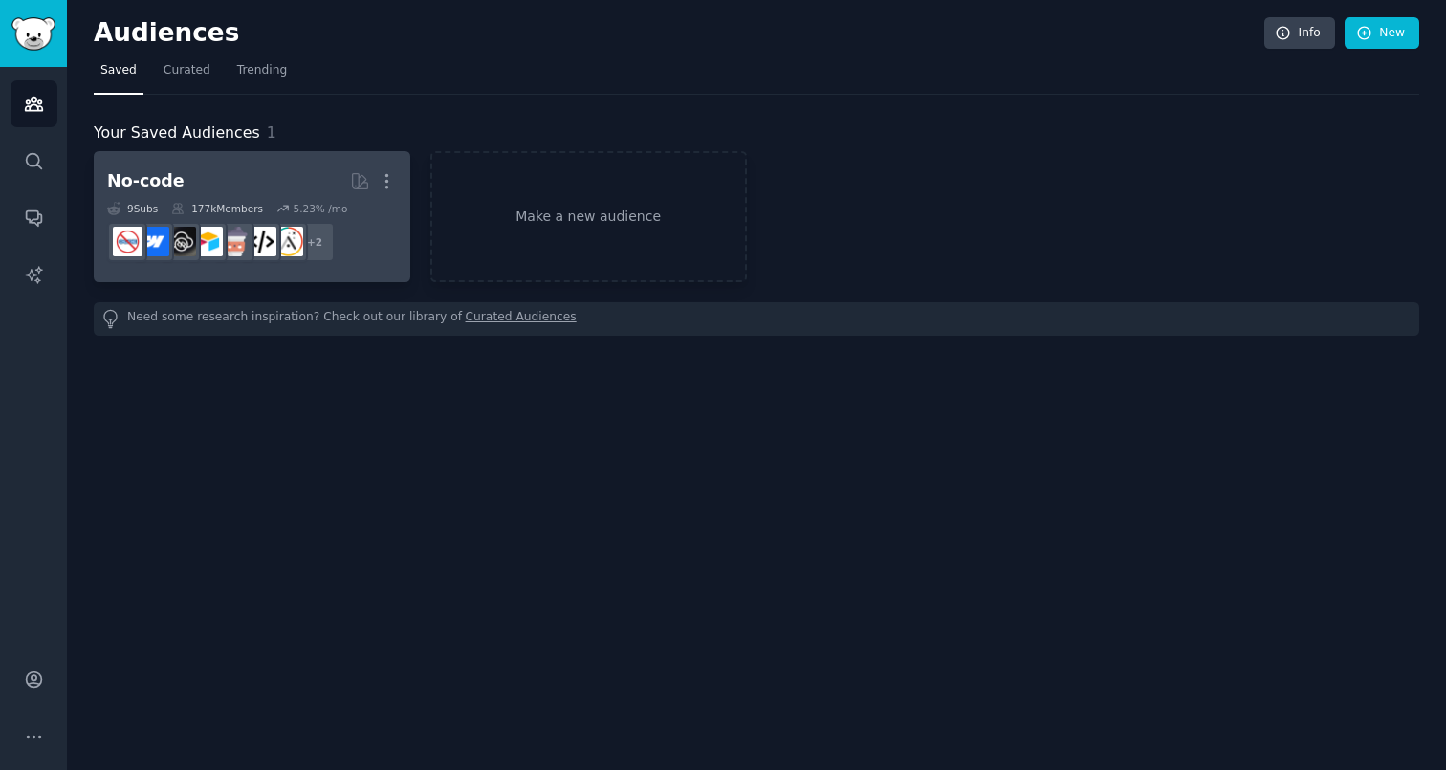
click at [253, 176] on h2 "No-code More" at bounding box center [252, 181] width 290 height 33
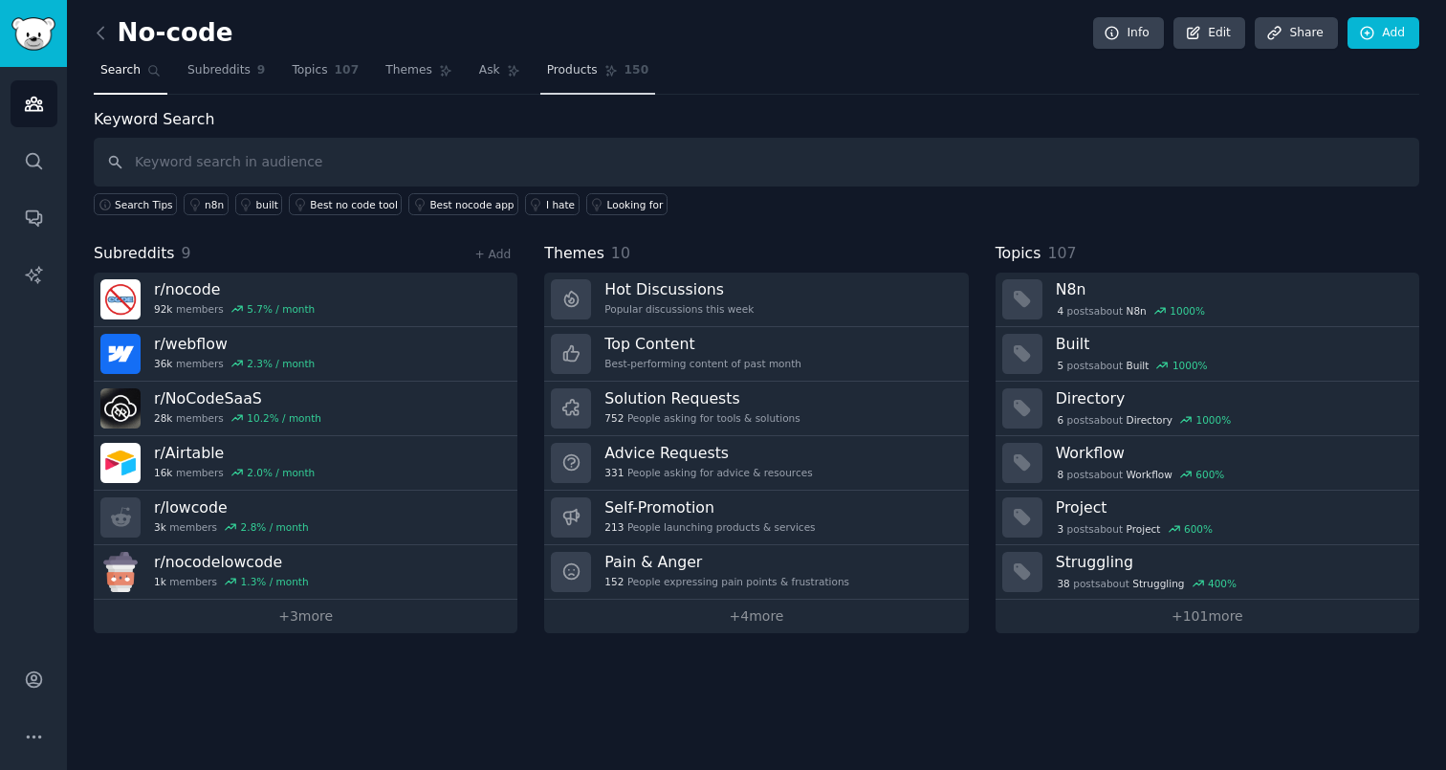
click at [577, 78] on span "Products" at bounding box center [572, 70] width 51 height 17
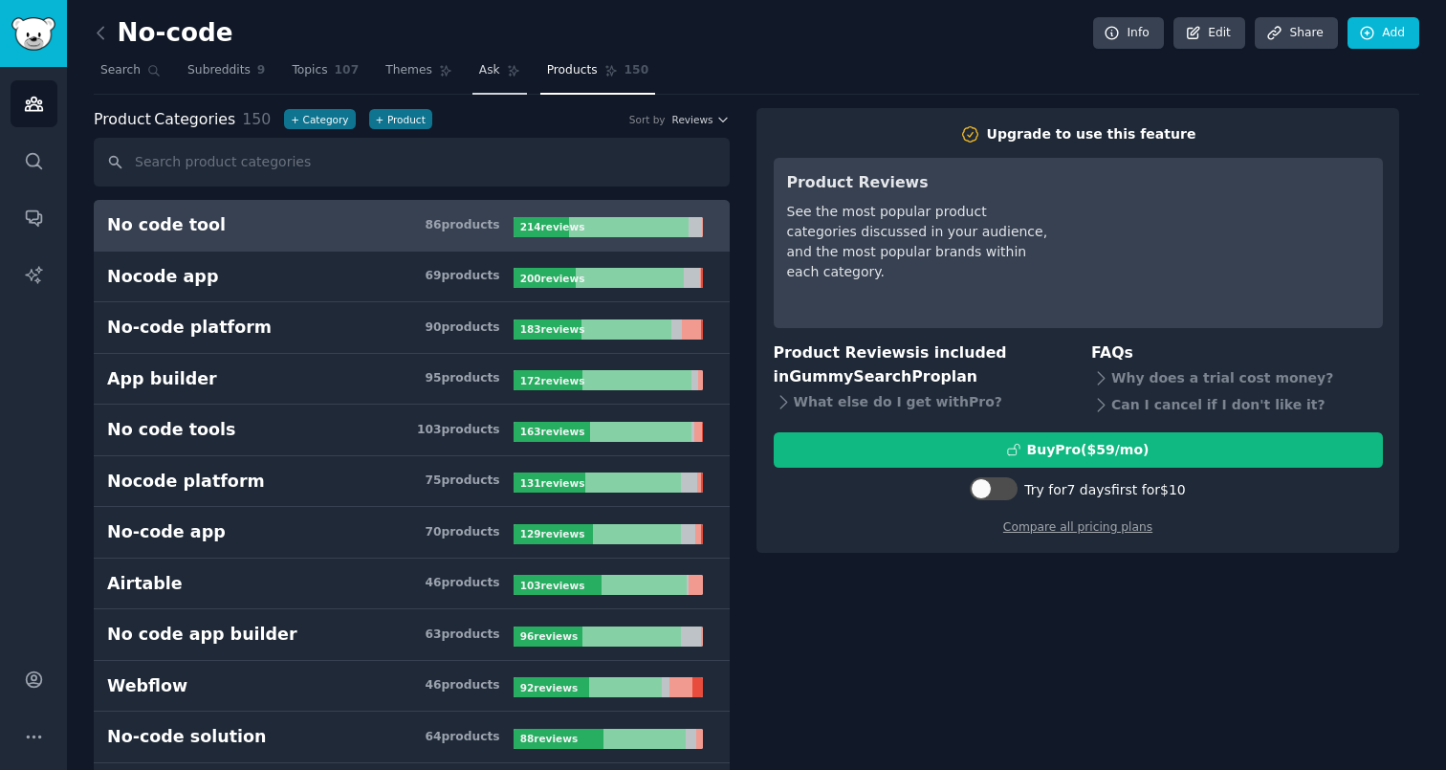
click at [496, 67] on link "Ask" at bounding box center [500, 74] width 55 height 39
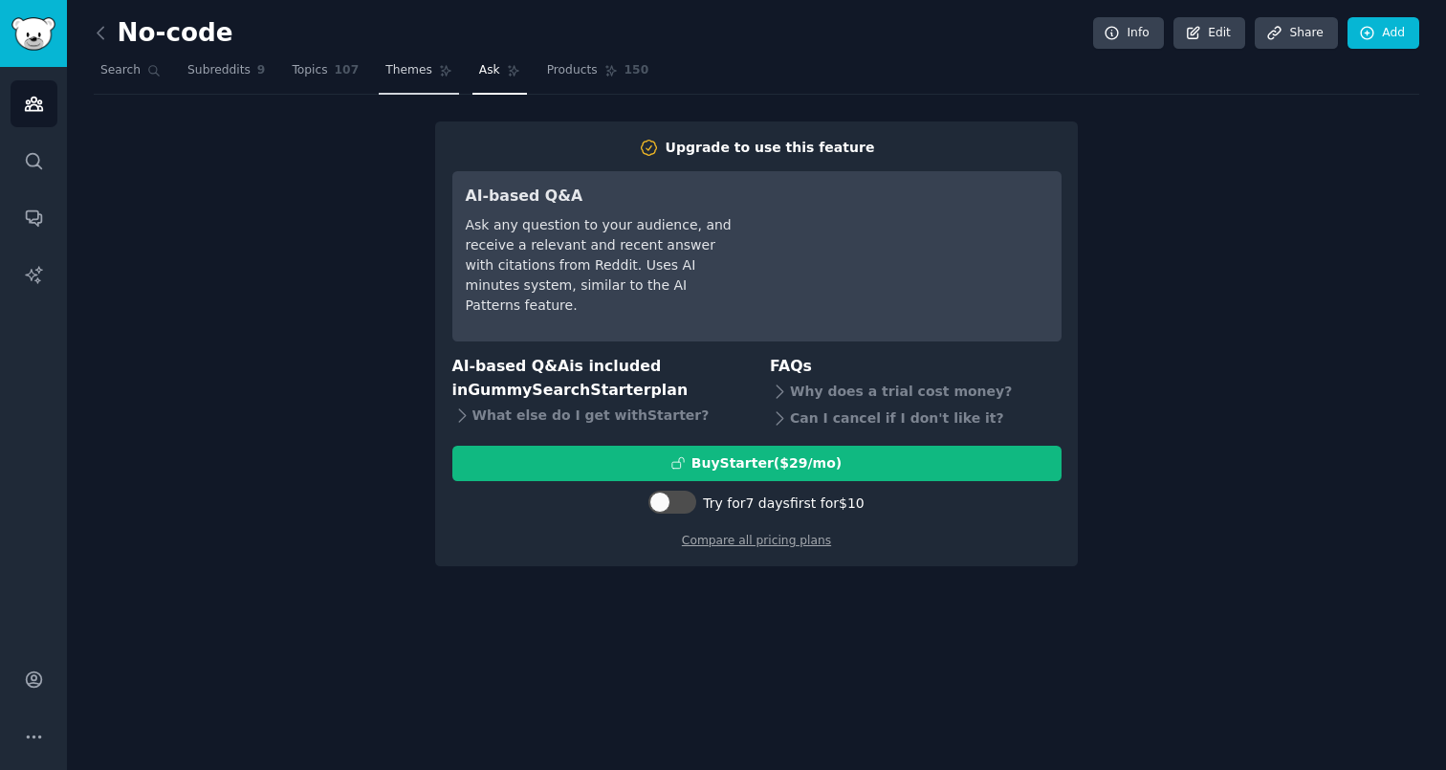
click at [403, 69] on span "Themes" at bounding box center [408, 70] width 47 height 17
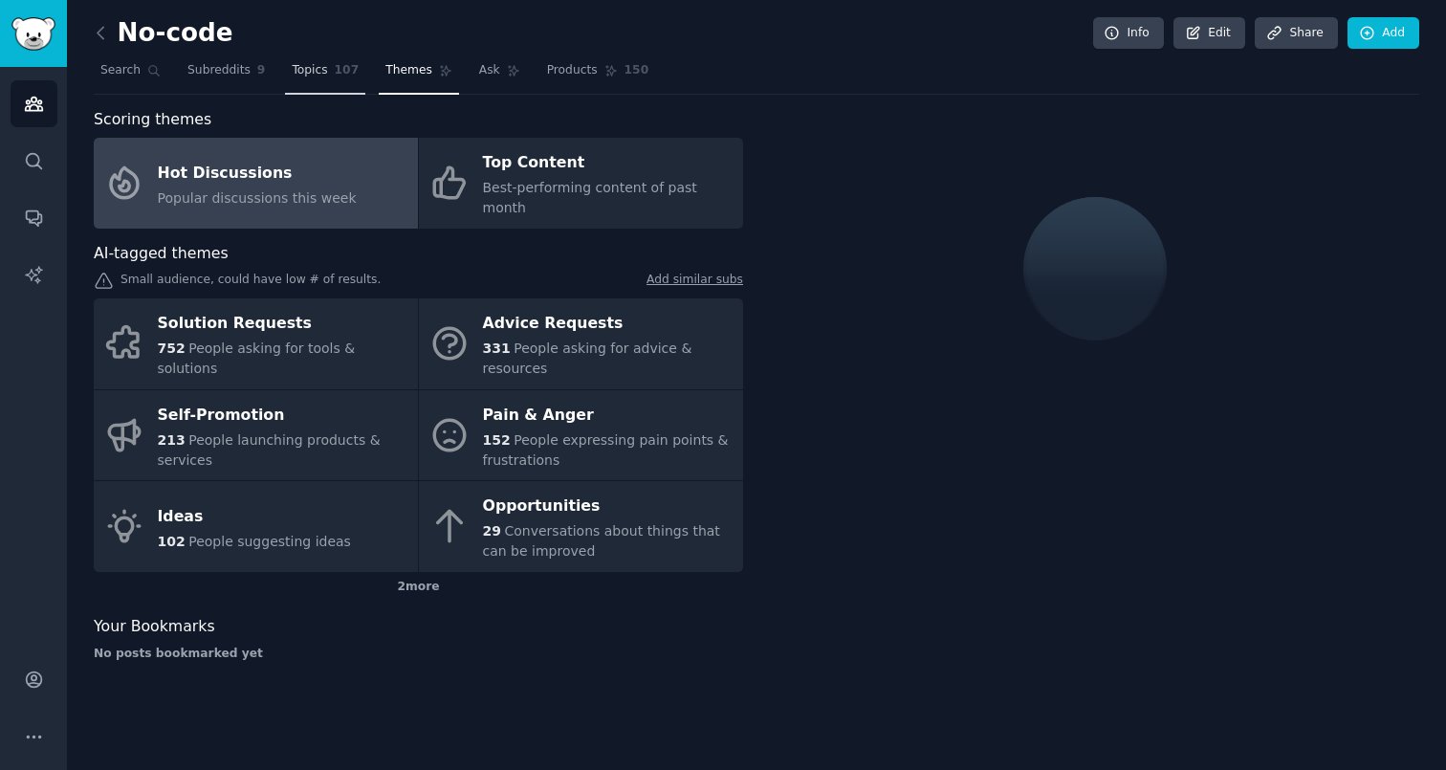
click at [316, 75] on span "Topics" at bounding box center [309, 70] width 35 height 17
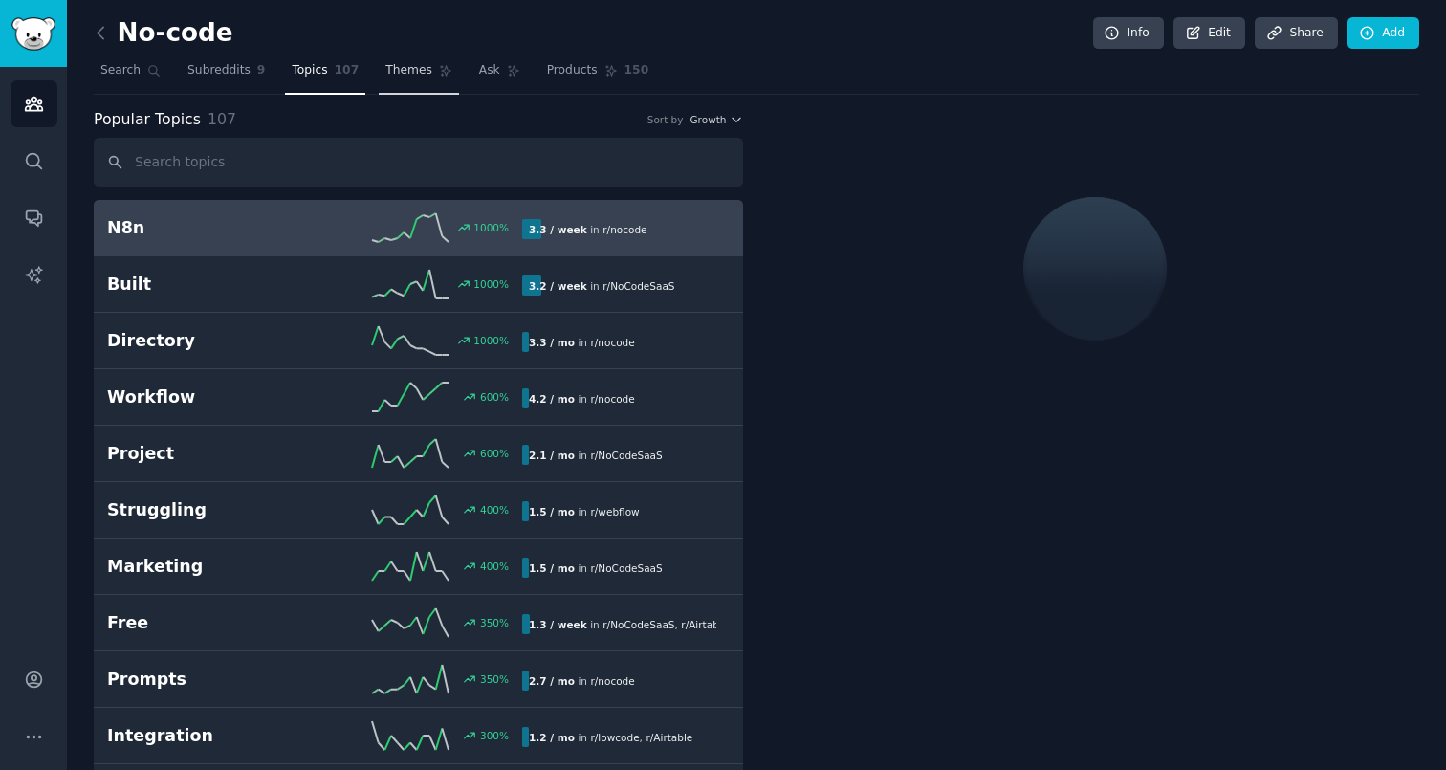
click at [395, 73] on span "Themes" at bounding box center [408, 70] width 47 height 17
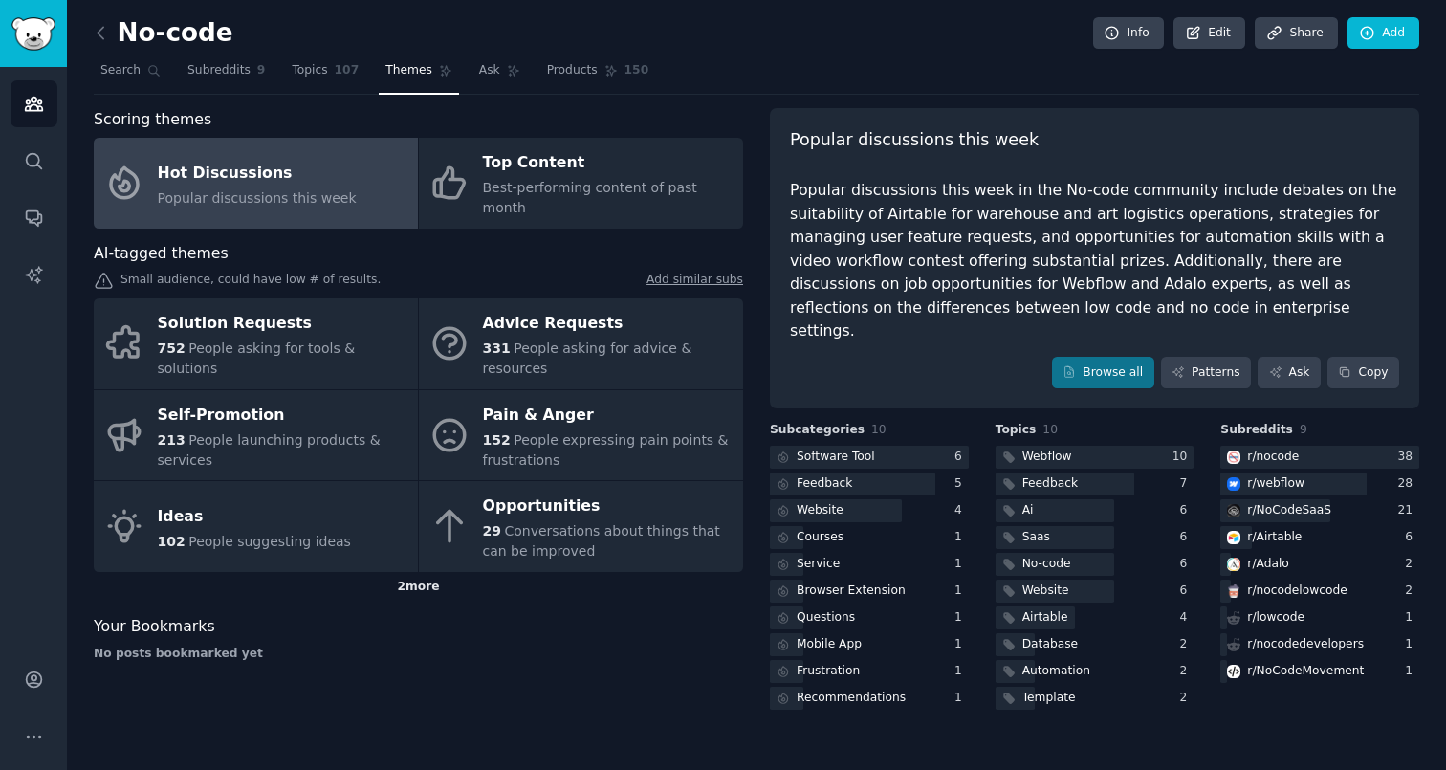
click at [424, 572] on div "2 more" at bounding box center [418, 587] width 649 height 31
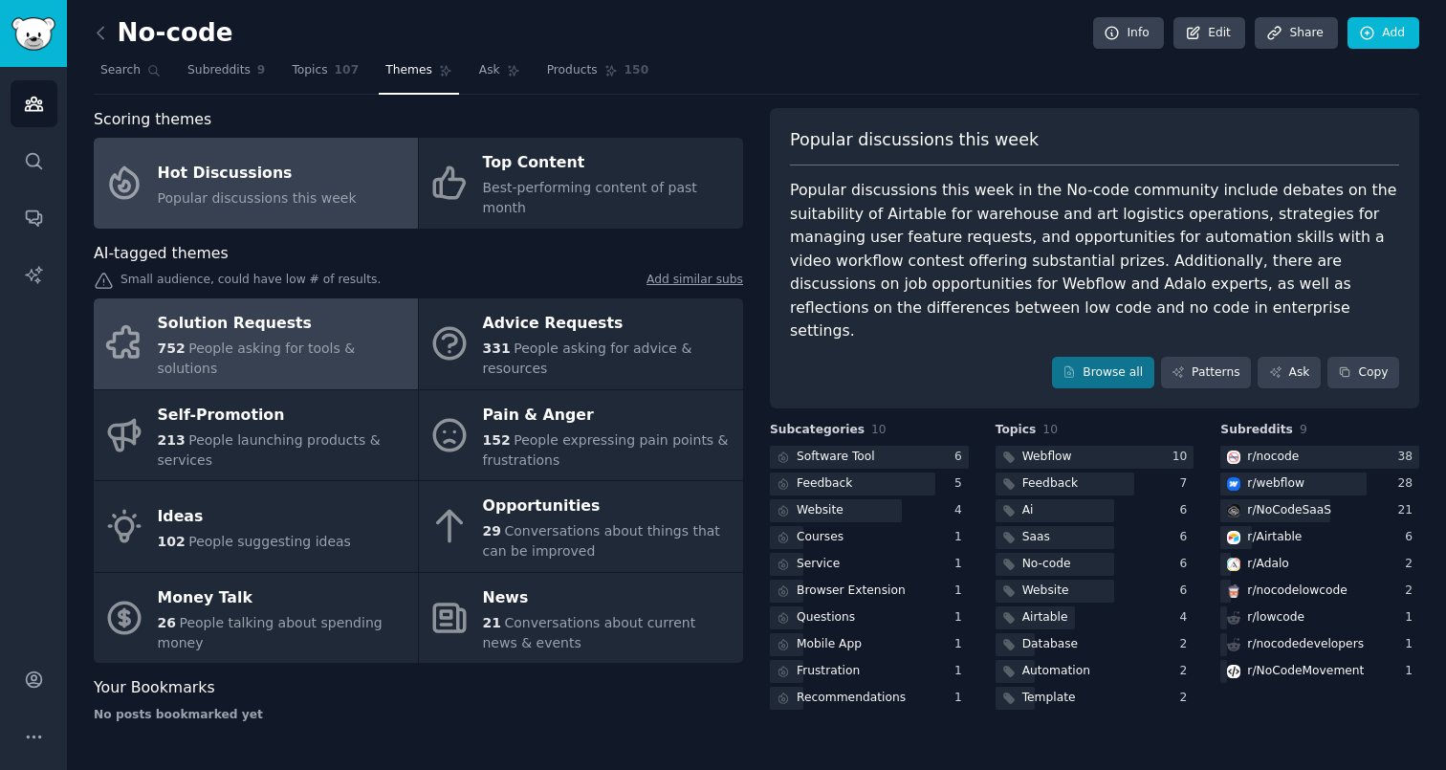
click at [360, 322] on div "Solution Requests" at bounding box center [283, 324] width 251 height 31
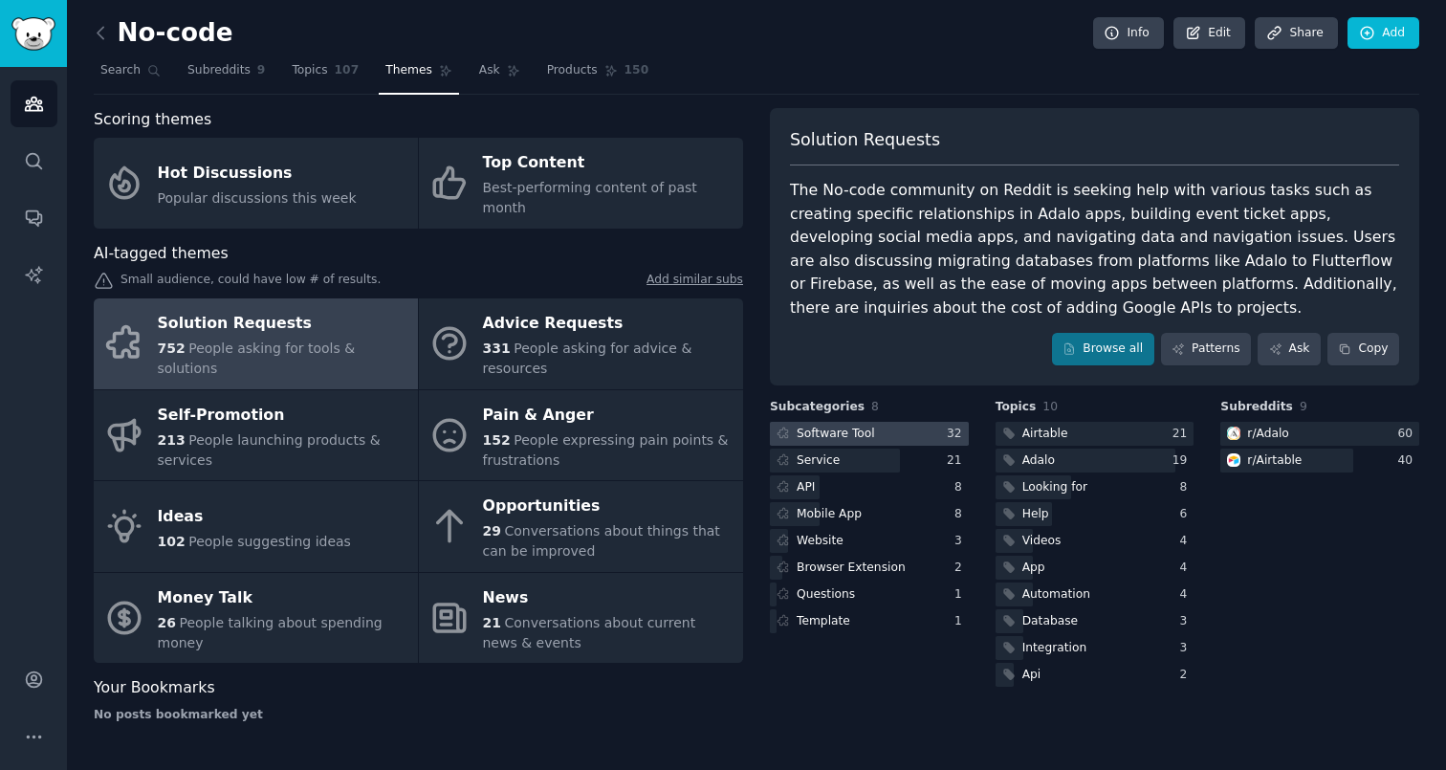
click at [869, 436] on div "Software Tool" at bounding box center [836, 434] width 78 height 17
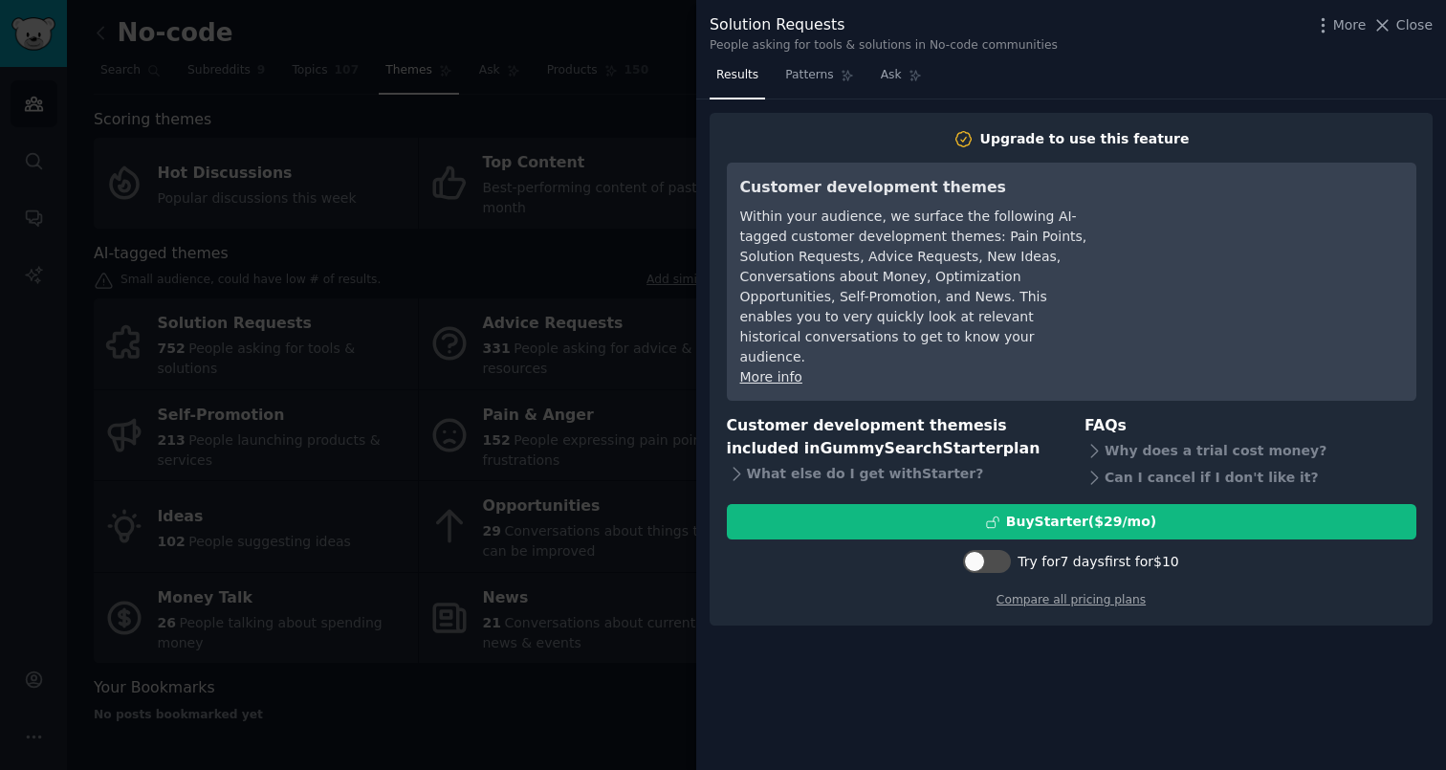
click at [642, 673] on div at bounding box center [723, 385] width 1446 height 770
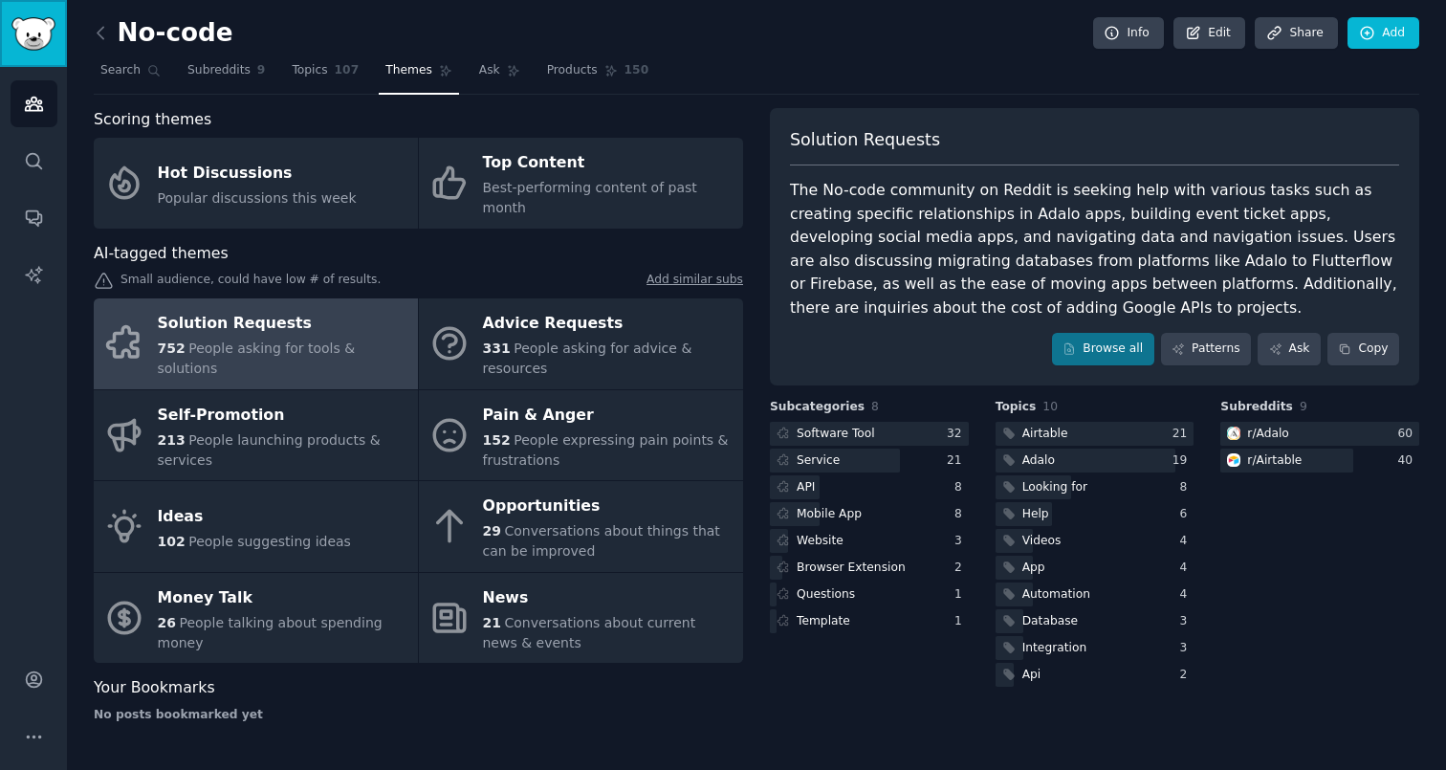
click at [42, 41] on img "Sidebar" at bounding box center [33, 33] width 44 height 33
